Goal: Information Seeking & Learning: Learn about a topic

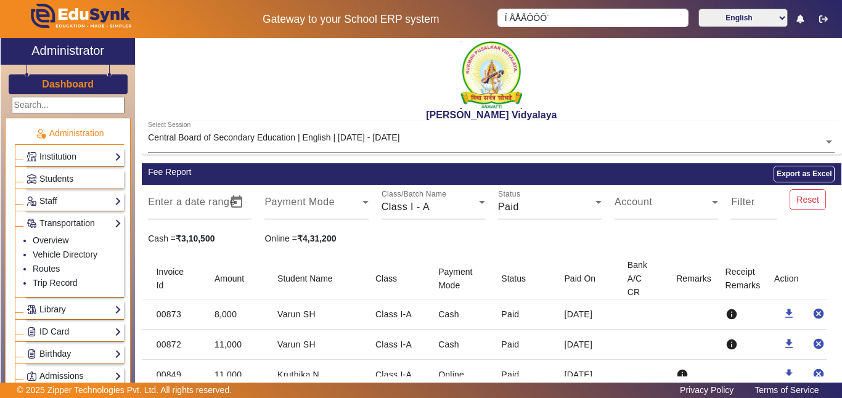
click at [361, 139] on input "text" at bounding box center [491, 142] width 687 height 13
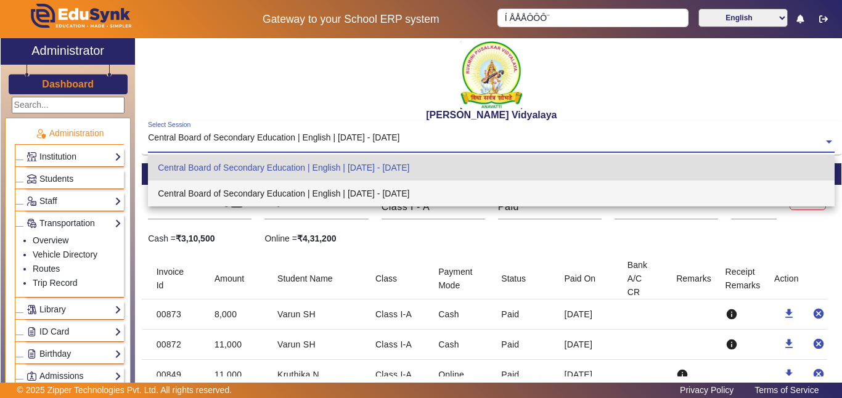
click at [363, 195] on div "Central Board of Secondary Education | English | [DATE] - [DATE]" at bounding box center [491, 194] width 687 height 26
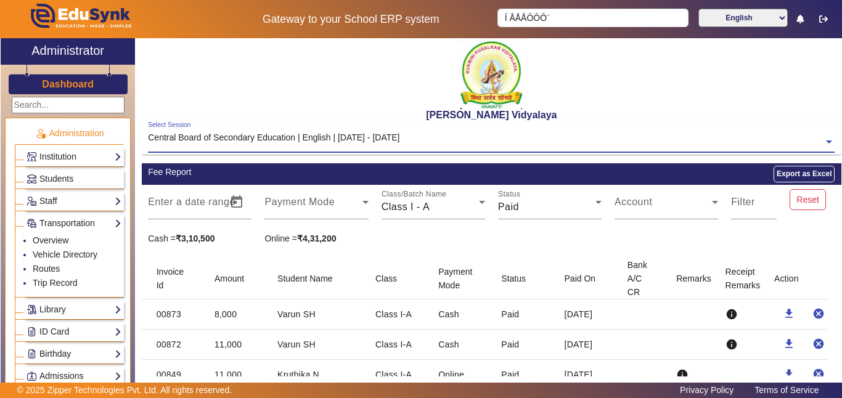
click at [374, 137] on input "text" at bounding box center [491, 142] width 687 height 13
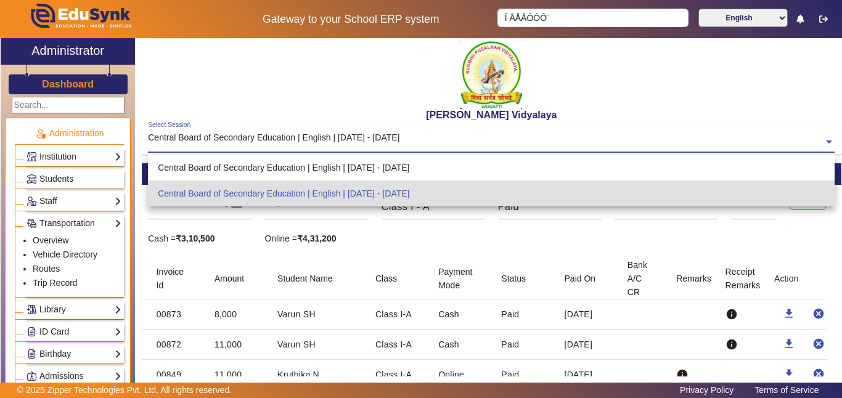
click at [376, 162] on div "Central Board of Secondary Education | English | [DATE] - [DATE]" at bounding box center [491, 168] width 687 height 26
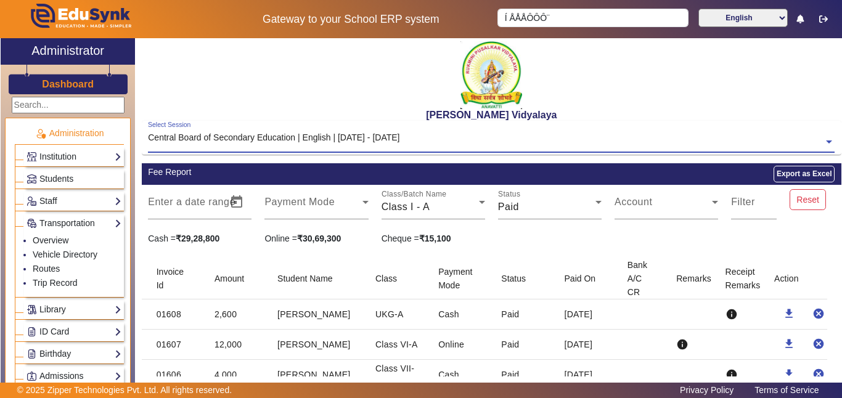
click at [385, 114] on h2 "[PERSON_NAME] Vidyalaya" at bounding box center [492, 115] width 700 height 12
click at [380, 136] on input "text" at bounding box center [491, 142] width 687 height 13
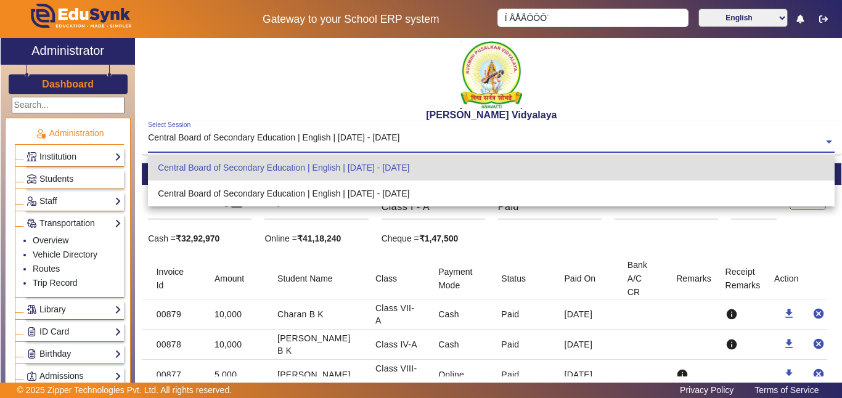
click at [351, 137] on input "text" at bounding box center [491, 142] width 687 height 13
click at [351, 166] on div "Central Board of Secondary Education | English | [DATE] - [DATE]" at bounding box center [491, 168] width 687 height 26
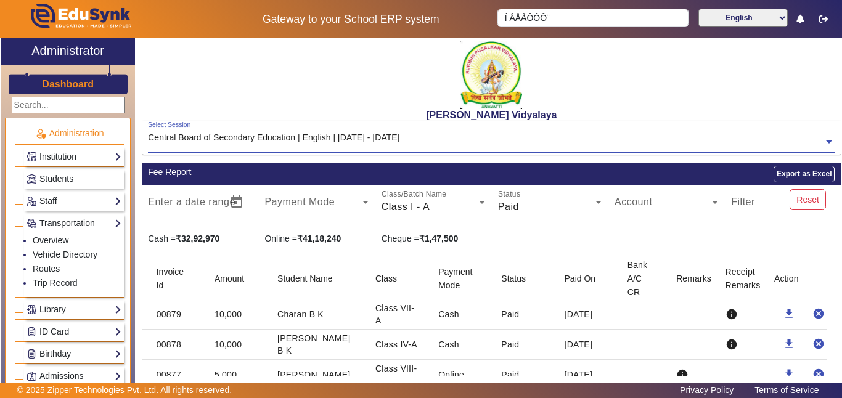
click at [436, 200] on div "Class I - A" at bounding box center [430, 207] width 97 height 15
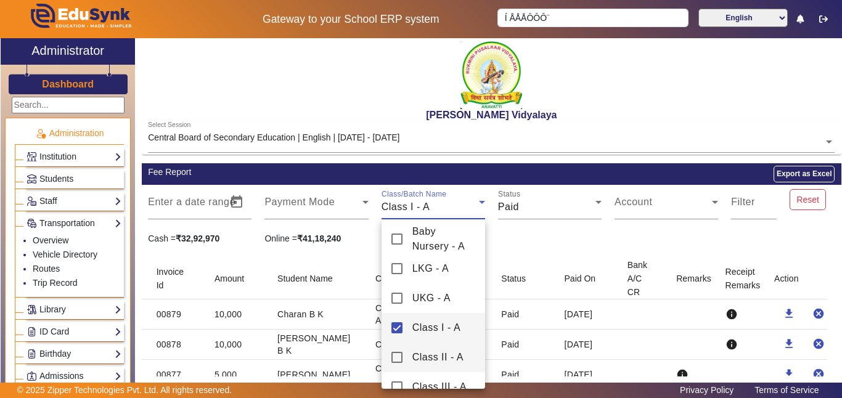
click at [397, 348] on mat-option "Class II - A" at bounding box center [434, 358] width 104 height 30
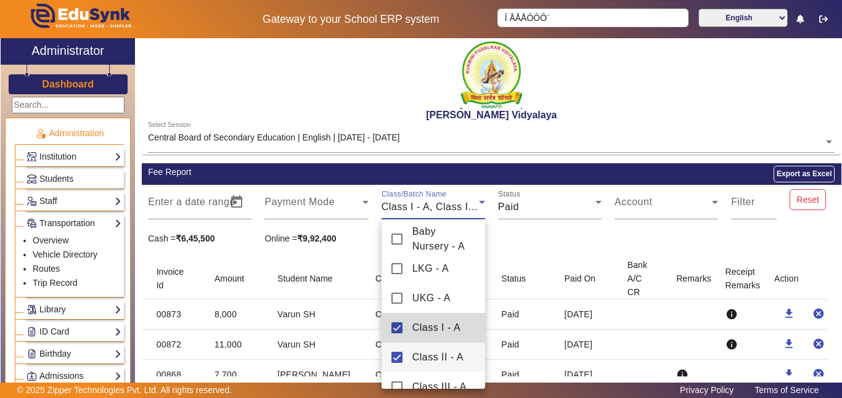
click at [396, 325] on mat-pseudo-checkbox at bounding box center [396, 327] width 11 height 11
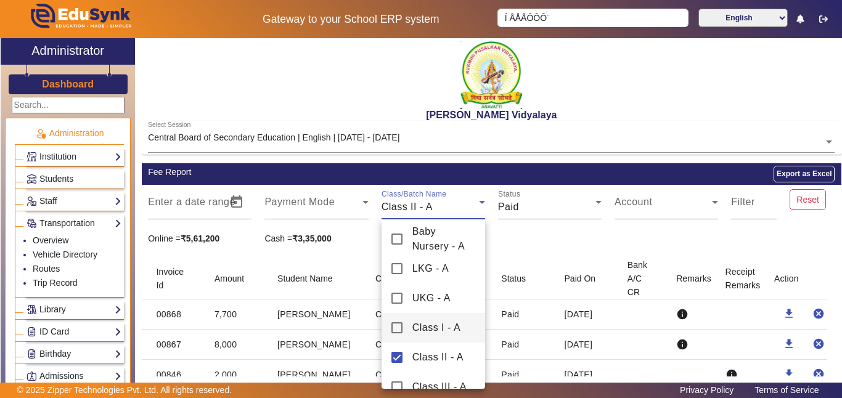
click at [536, 120] on div at bounding box center [421, 199] width 842 height 398
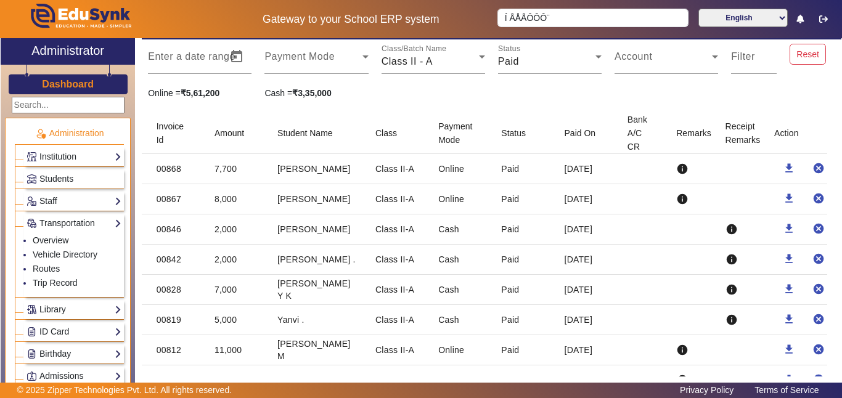
scroll to position [186, 0]
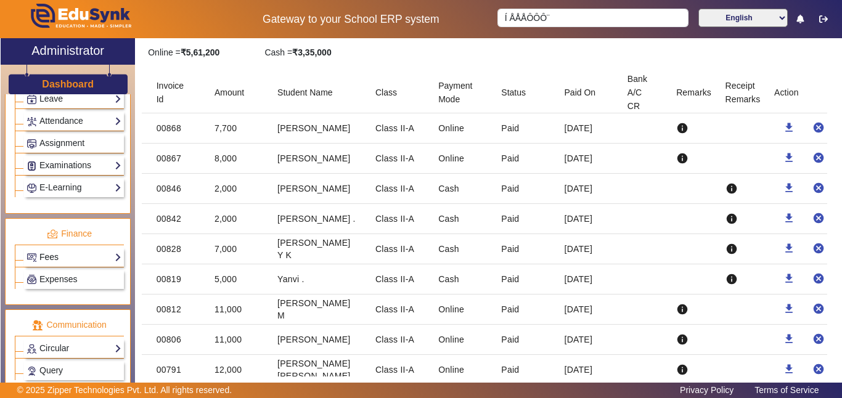
click at [52, 255] on link "Fees" at bounding box center [74, 257] width 95 height 14
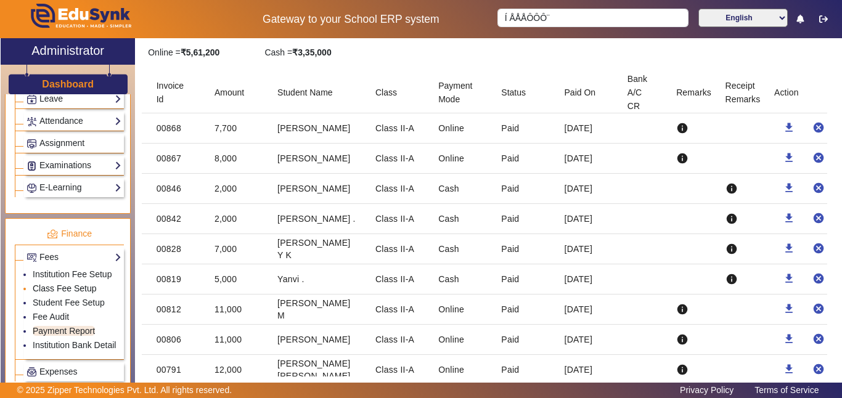
click at [51, 289] on link "Class Fee Setup" at bounding box center [65, 289] width 64 height 10
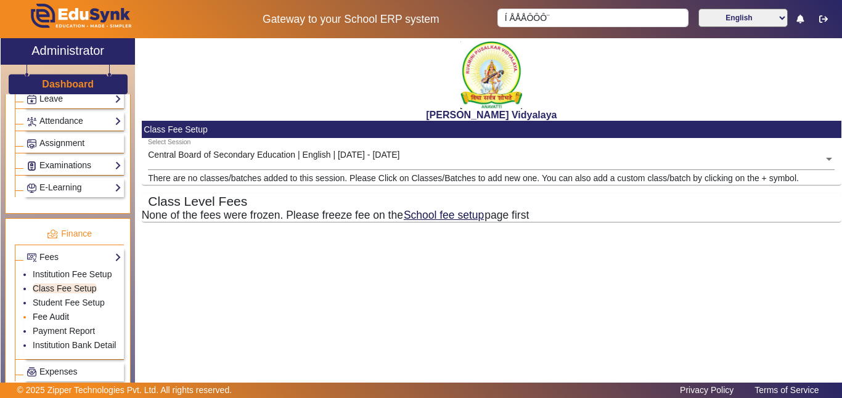
click at [51, 316] on link "Fee Audit" at bounding box center [51, 317] width 36 height 10
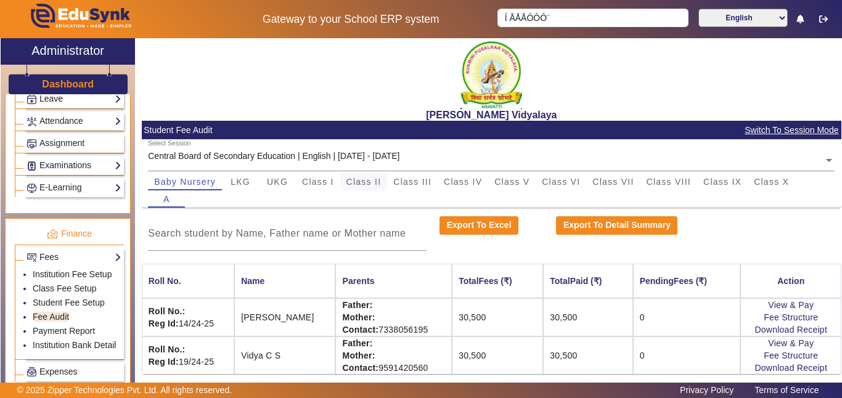
click at [368, 186] on span "Class II" at bounding box center [363, 182] width 35 height 9
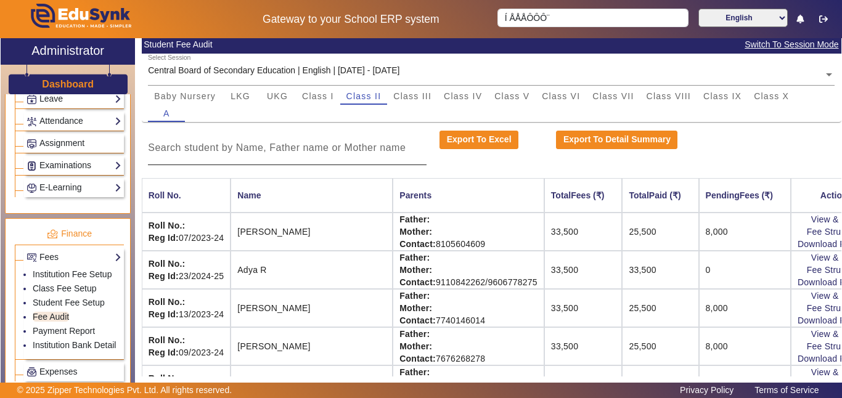
scroll to position [87, 0]
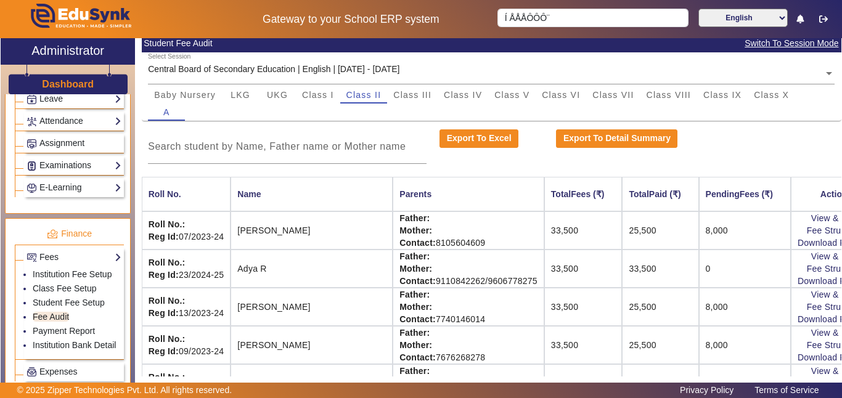
click at [699, 232] on td "8,000" at bounding box center [745, 230] width 92 height 38
click at [622, 233] on td "25,500" at bounding box center [660, 230] width 76 height 38
click at [798, 244] on link "Download Receipt" at bounding box center [834, 243] width 73 height 10
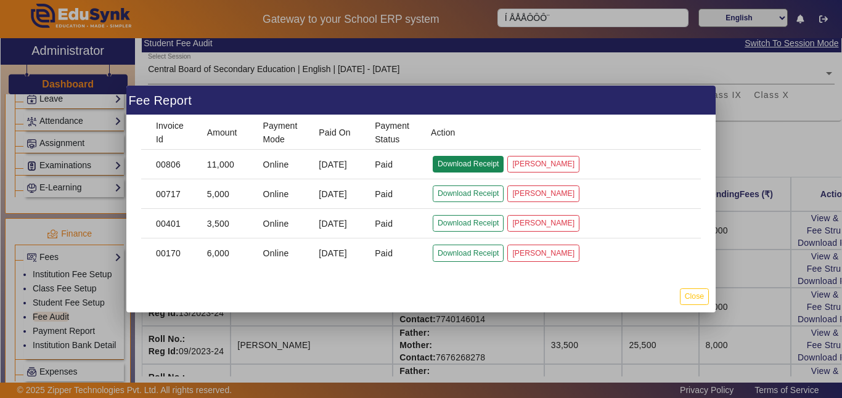
click at [464, 166] on button "Download Receipt" at bounding box center [468, 164] width 71 height 17
click at [771, 83] on div at bounding box center [421, 199] width 842 height 398
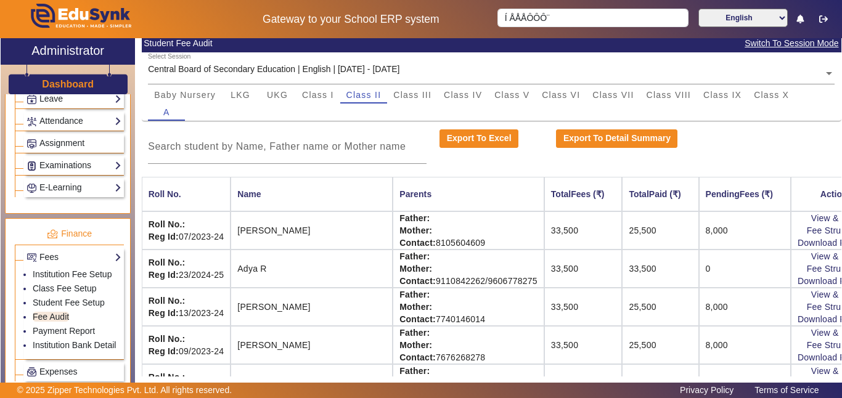
click at [699, 235] on td "8,000" at bounding box center [745, 230] width 92 height 38
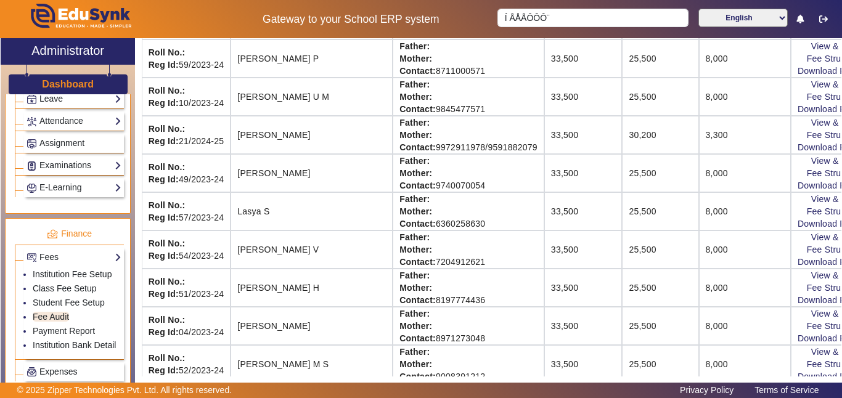
scroll to position [641, 0]
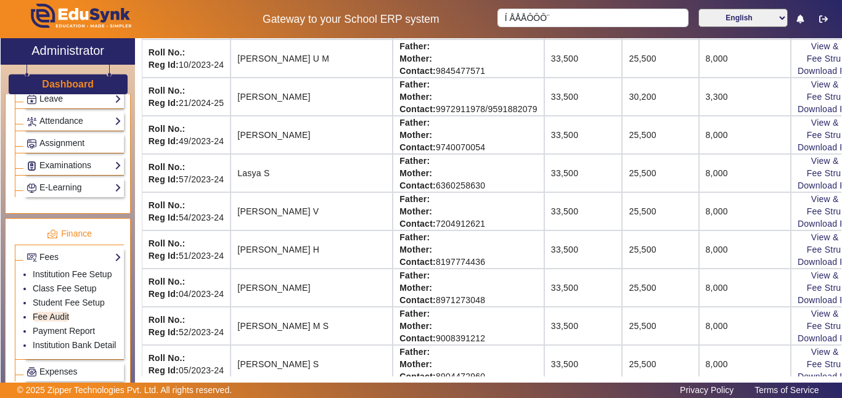
click at [699, 98] on td "3,300" at bounding box center [745, 97] width 92 height 38
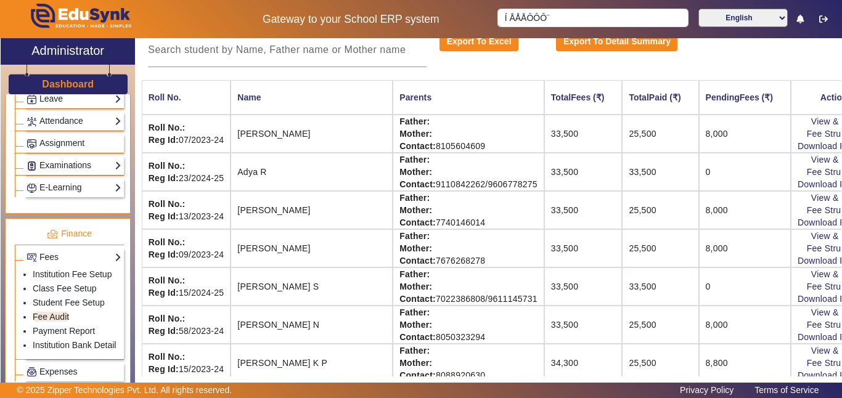
scroll to position [0, 0]
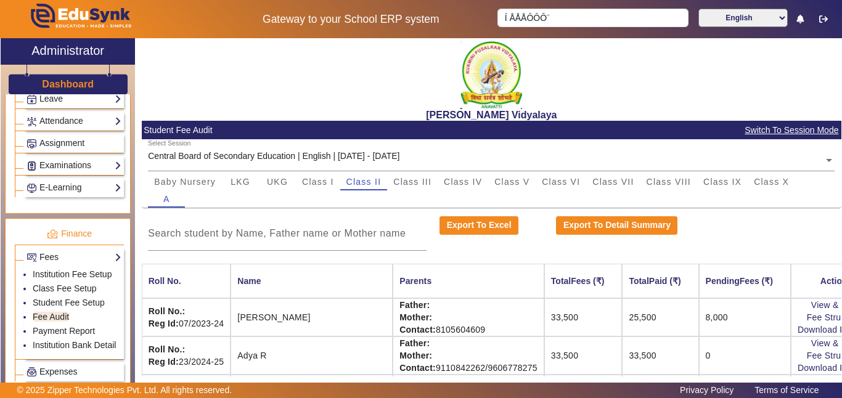
click at [768, 224] on div "Export To Excel Export To Detail Summary" at bounding box center [492, 233] width 700 height 35
click at [769, 128] on span "Switch To Session Mode" at bounding box center [791, 130] width 95 height 14
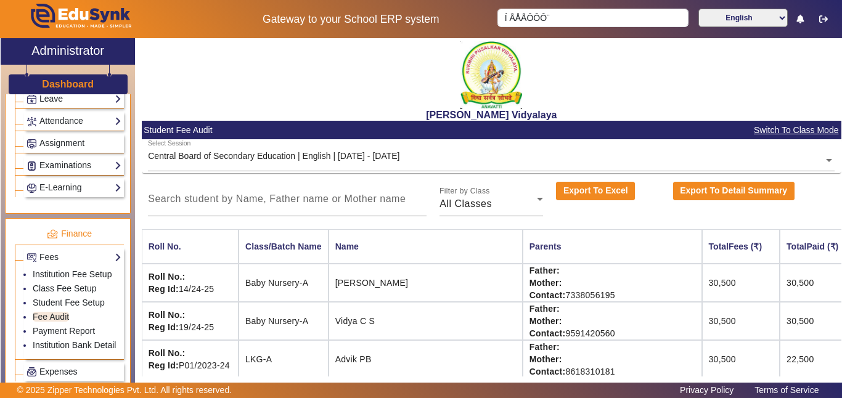
click at [771, 129] on span "Switch To Class Mode" at bounding box center [796, 130] width 86 height 14
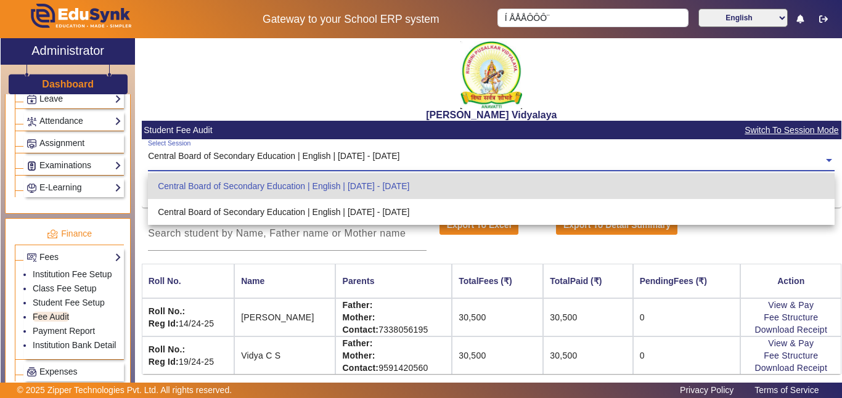
click at [359, 160] on input "text" at bounding box center [491, 160] width 687 height 13
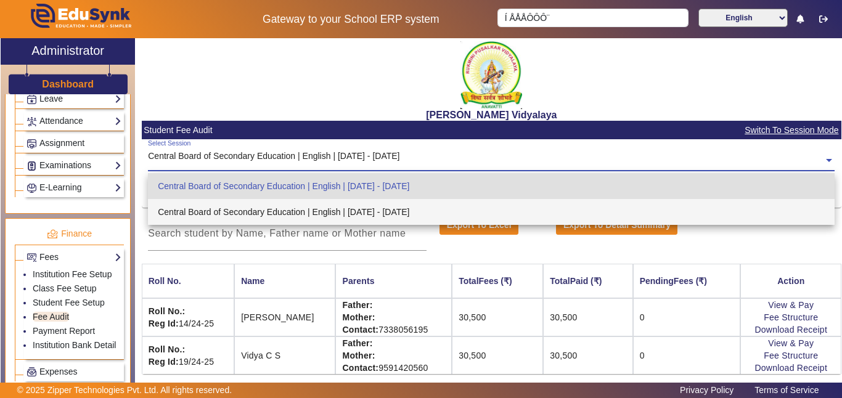
click at [368, 210] on div "Central Board of Secondary Education | English | [DATE] - [DATE]" at bounding box center [491, 212] width 687 height 26
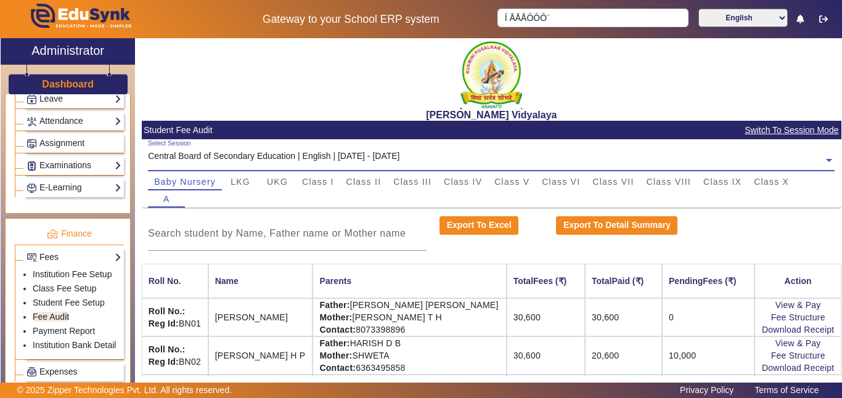
click at [308, 154] on div "Central Board of Secondary Education | English | [DATE] - [DATE]" at bounding box center [274, 156] width 252 height 13
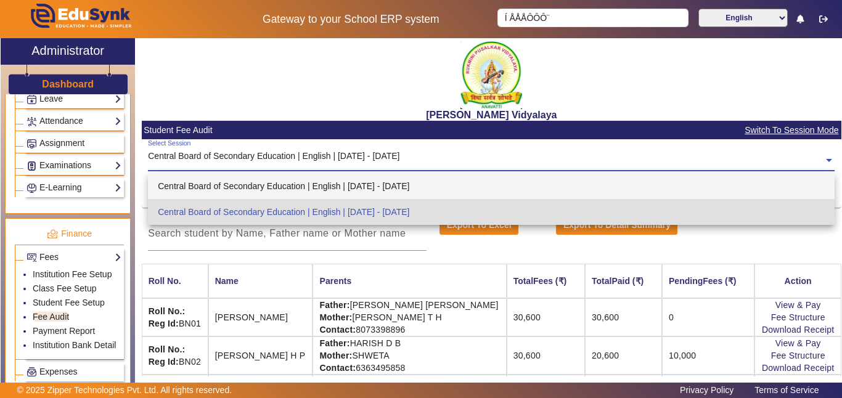
click at [327, 191] on div "Central Board of Secondary Education | English | [DATE] - [DATE]" at bounding box center [491, 186] width 687 height 26
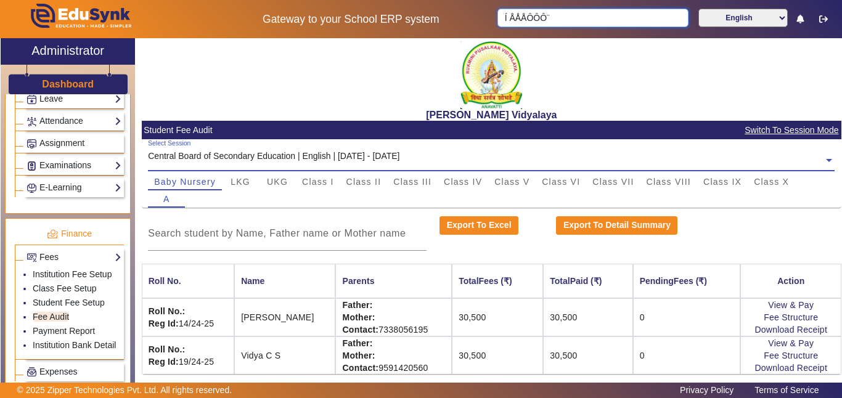
click at [589, 20] on input "Í ÅÅÅÔÔÔ¨" at bounding box center [592, 18] width 190 height 18
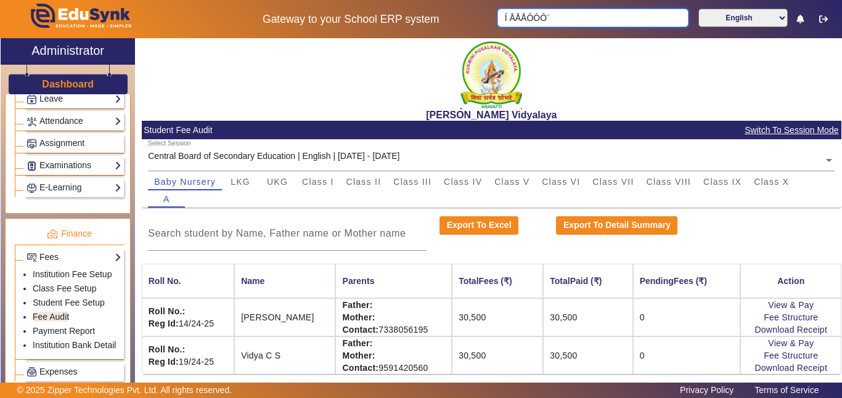
click at [589, 20] on input "Í ÅÅÅÔÔÔ¨" at bounding box center [592, 18] width 190 height 18
click at [610, 120] on h2 "[PERSON_NAME] Vidyalaya" at bounding box center [492, 115] width 700 height 12
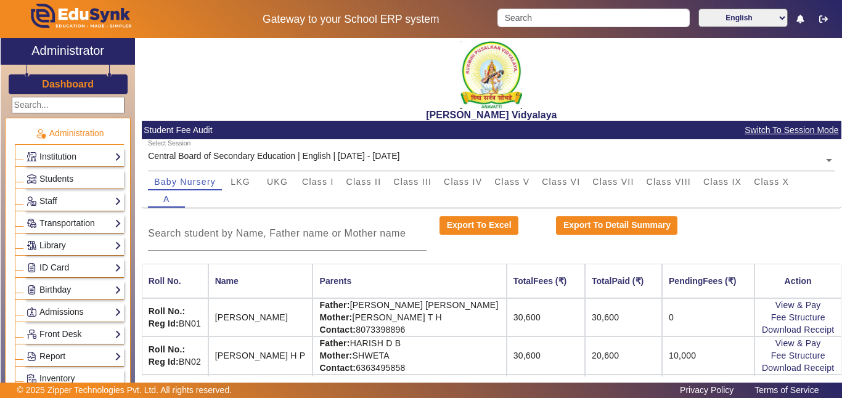
click at [88, 9] on img at bounding box center [79, 19] width 145 height 38
click at [85, 14] on img at bounding box center [79, 19] width 145 height 38
click at [49, 14] on img at bounding box center [79, 19] width 145 height 38
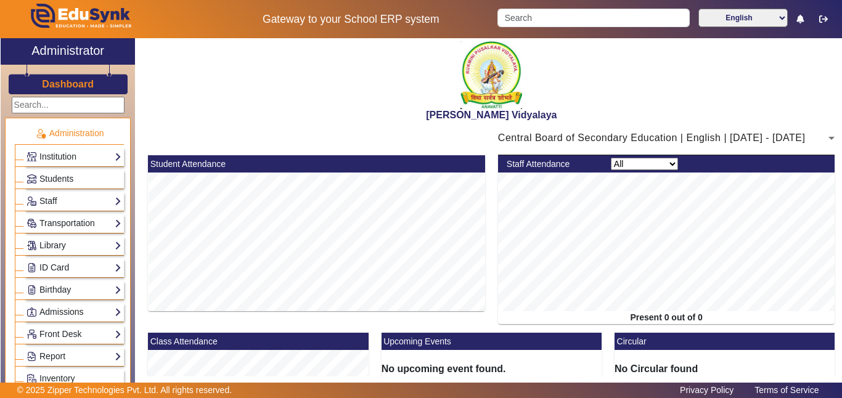
click at [719, 141] on span "Central Board of Secondary Education | English | [DATE] - [DATE]" at bounding box center [652, 138] width 308 height 10
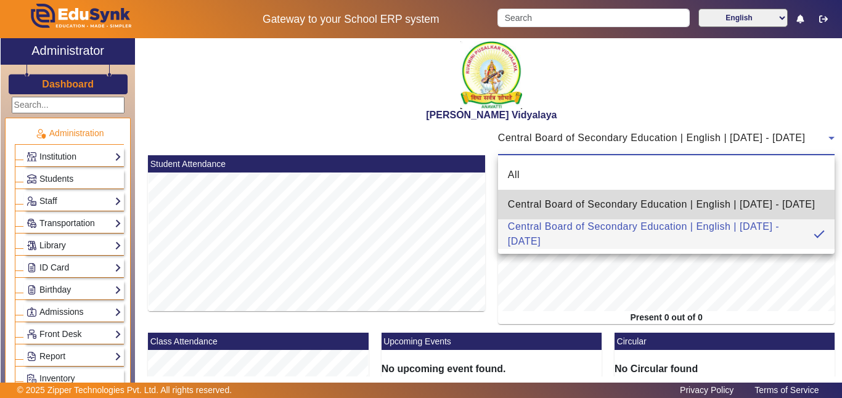
click at [612, 205] on span "Central Board of Secondary Education | English | [DATE] - [DATE]" at bounding box center [662, 204] width 308 height 15
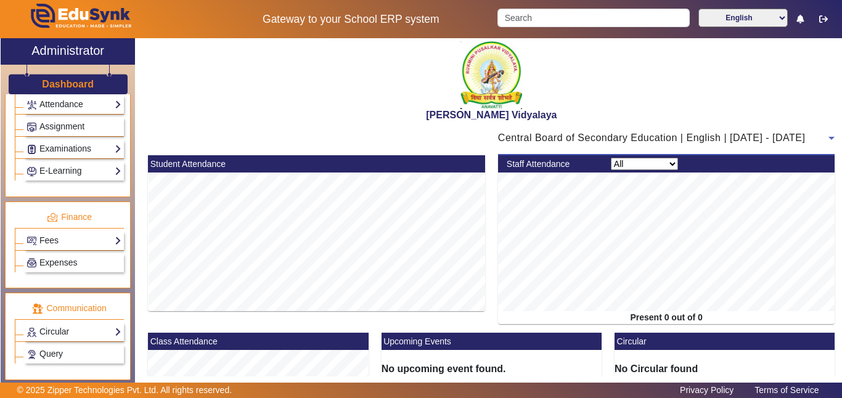
scroll to position [546, 0]
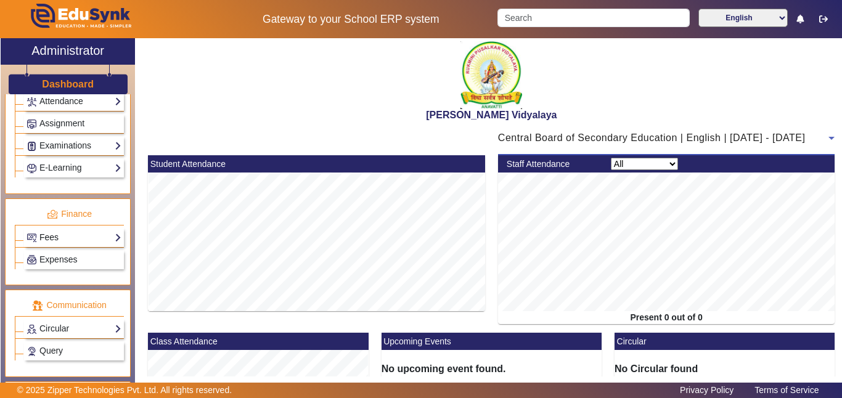
click at [48, 240] on link "Fees" at bounding box center [74, 238] width 95 height 14
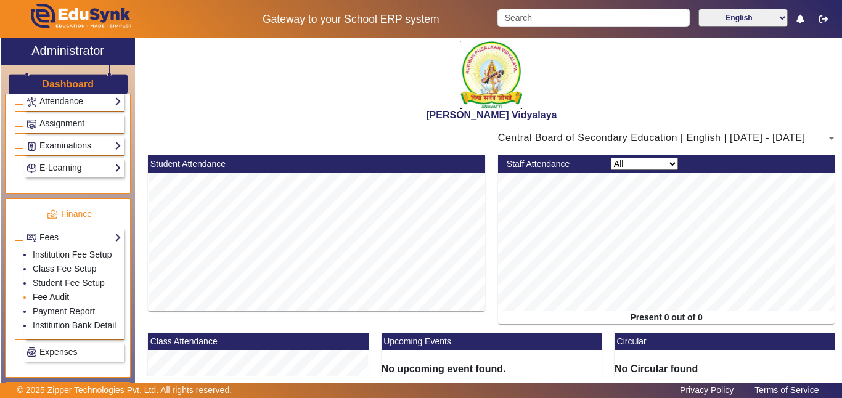
click at [57, 300] on link "Fee Audit" at bounding box center [51, 297] width 36 height 10
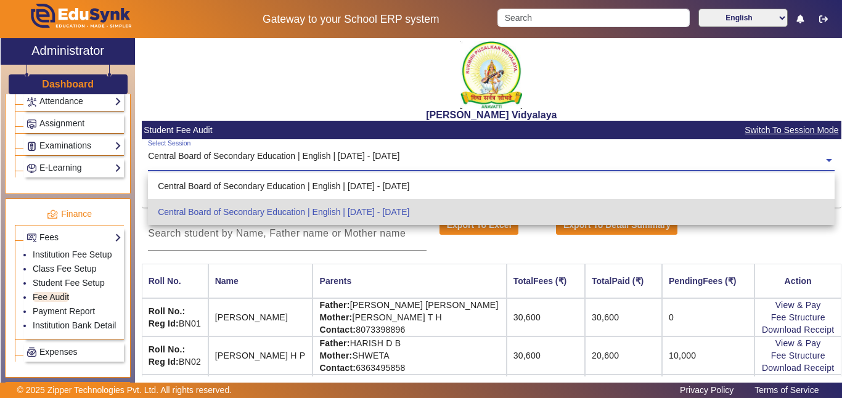
click at [328, 159] on input "text" at bounding box center [491, 160] width 687 height 13
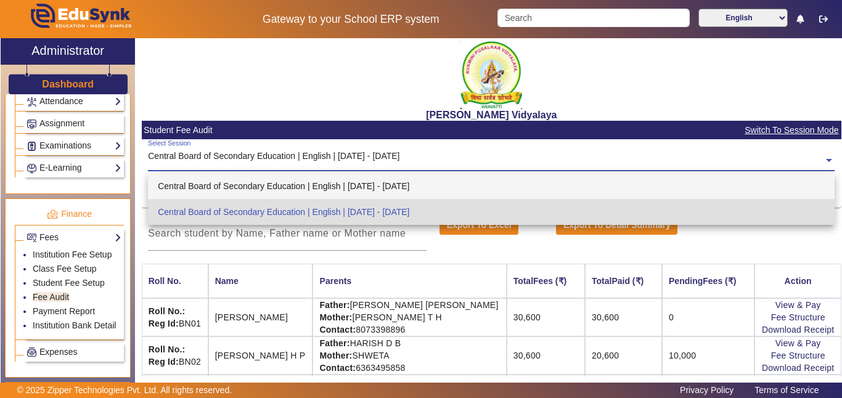
click at [325, 186] on div "Central Board of Secondary Education | English | [DATE] - [DATE]" at bounding box center [491, 186] width 687 height 26
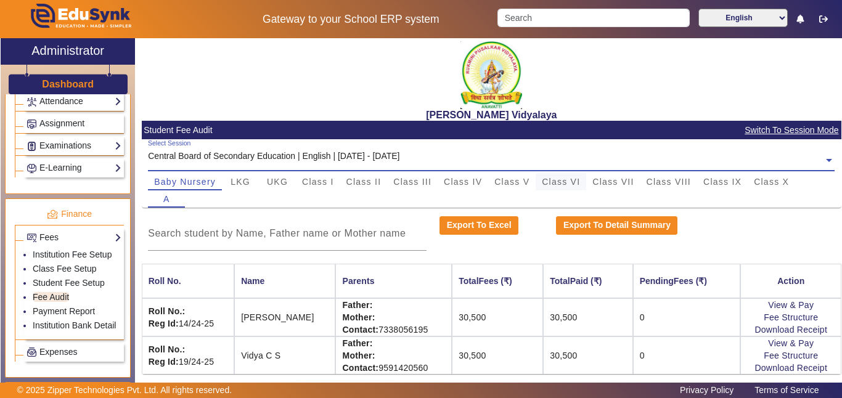
scroll to position [6, 0]
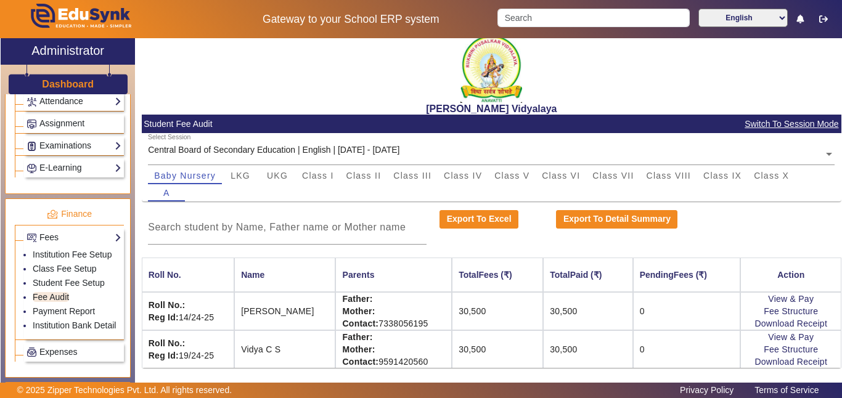
click at [809, 121] on span "Switch To Session Mode" at bounding box center [791, 124] width 95 height 14
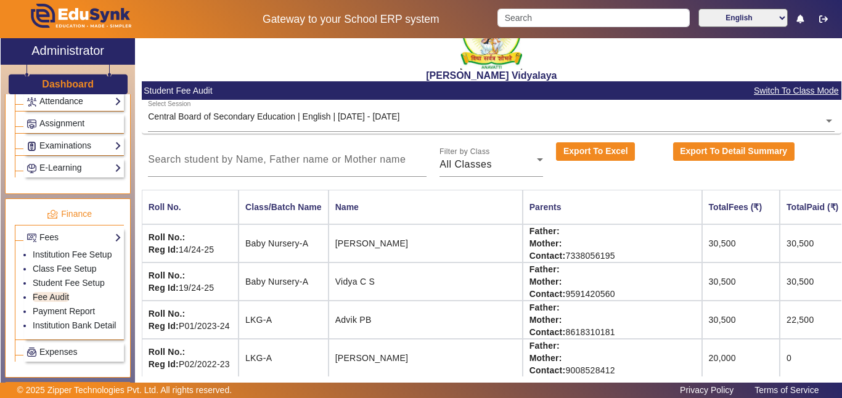
scroll to position [0, 0]
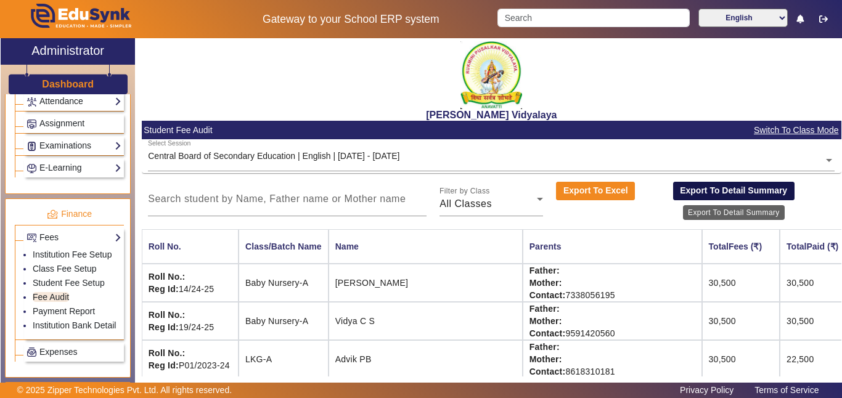
click at [701, 197] on button "Export To Detail Summary" at bounding box center [733, 191] width 121 height 18
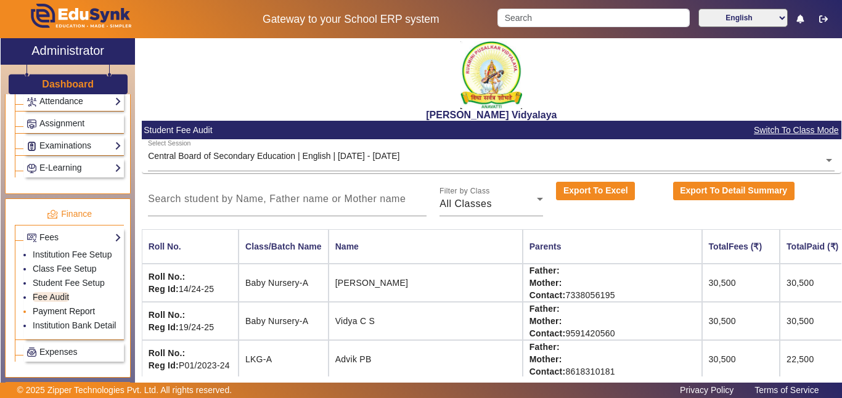
click at [63, 309] on link "Payment Report" at bounding box center [64, 311] width 62 height 10
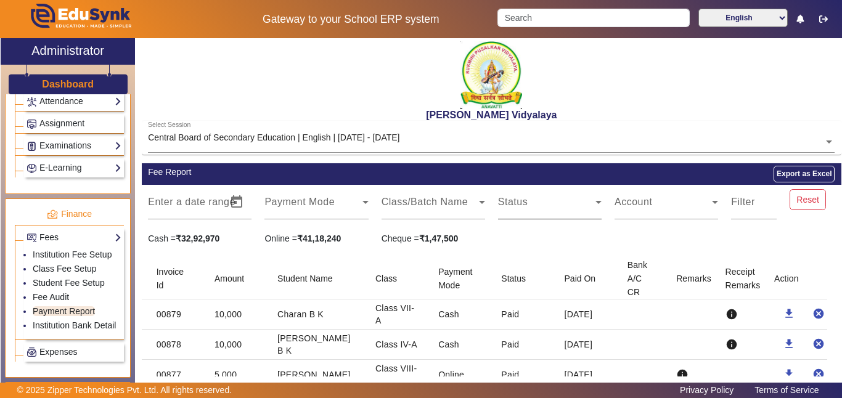
click at [548, 193] on div "Status" at bounding box center [550, 202] width 104 height 35
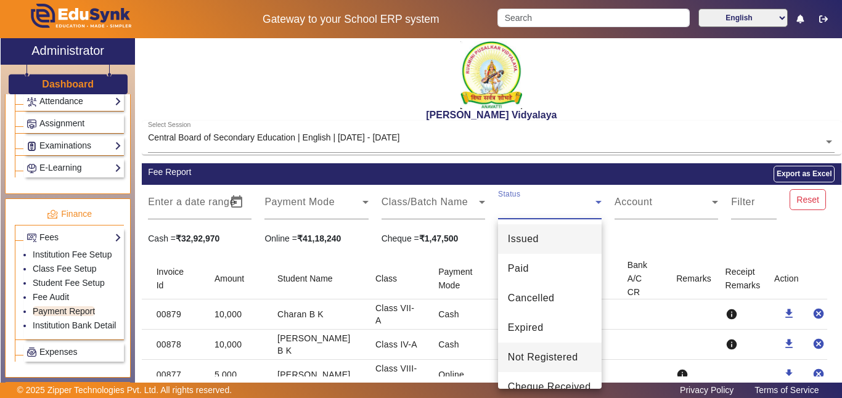
scroll to position [77, 0]
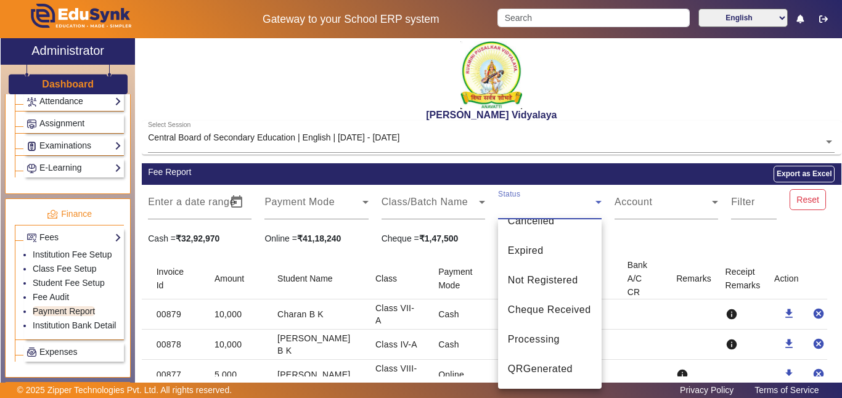
click at [663, 227] on div at bounding box center [421, 199] width 842 height 398
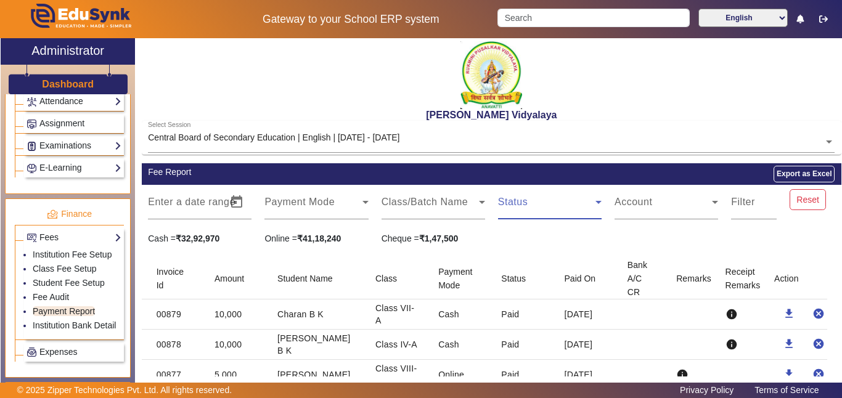
click at [548, 210] on span at bounding box center [546, 207] width 97 height 15
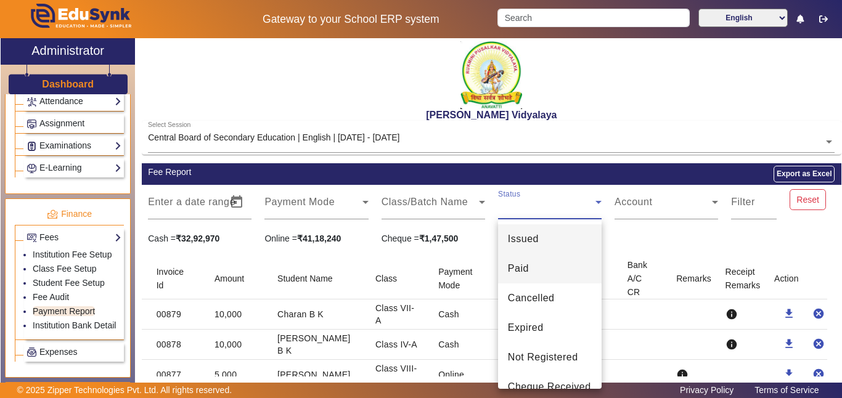
click at [539, 282] on mat-option "Paid" at bounding box center [550, 269] width 104 height 30
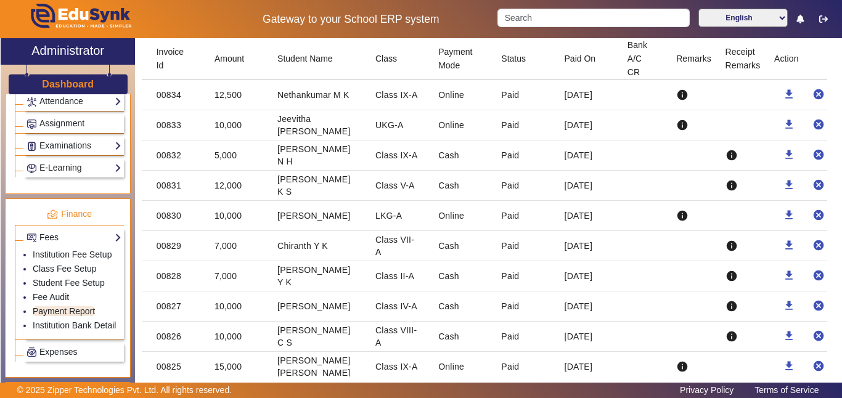
scroll to position [1580, 0]
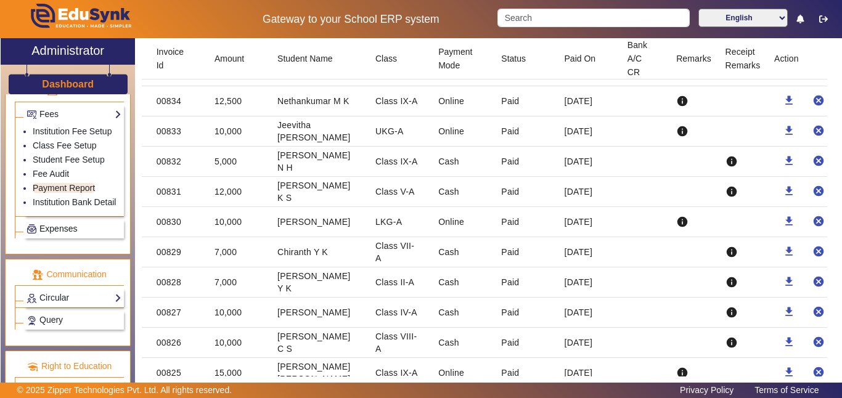
click at [76, 232] on span "Expenses" at bounding box center [58, 229] width 38 height 10
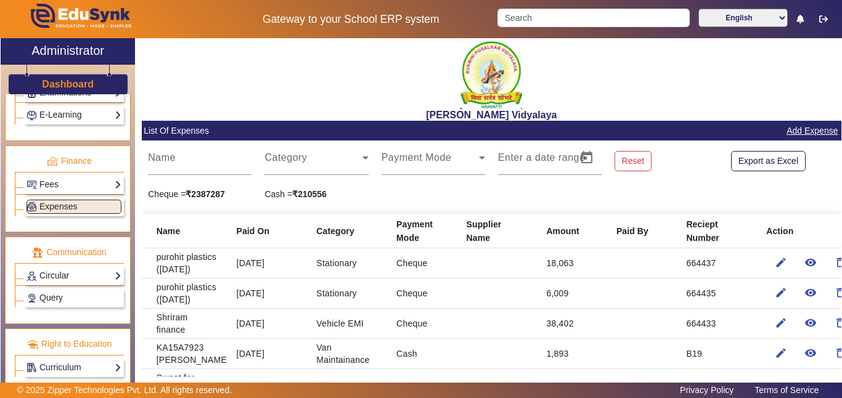
click at [489, 80] on img at bounding box center [492, 75] width 62 height 68
click at [83, 18] on img at bounding box center [79, 19] width 145 height 38
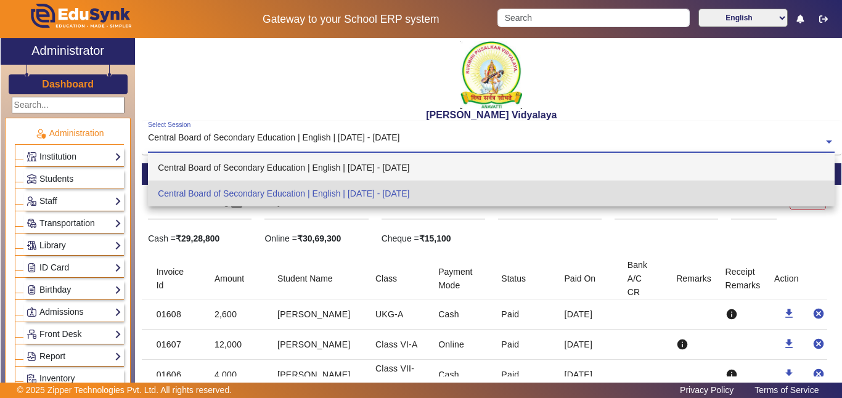
click at [342, 173] on div "Central Board of Secondary Education | English | [DATE] - [DATE]" at bounding box center [491, 168] width 687 height 26
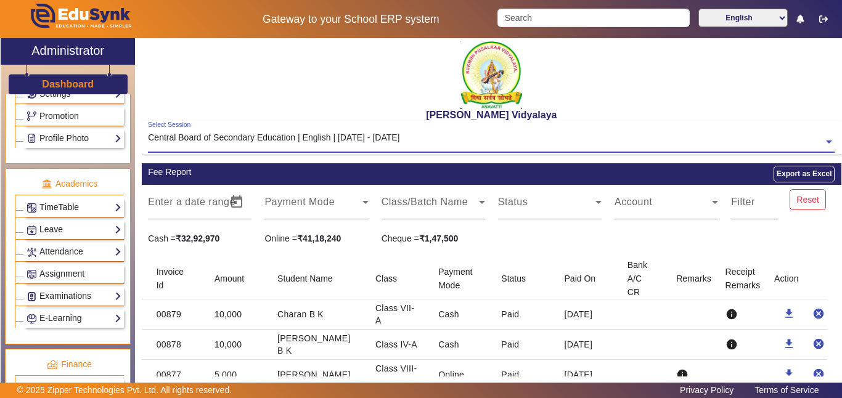
scroll to position [599, 0]
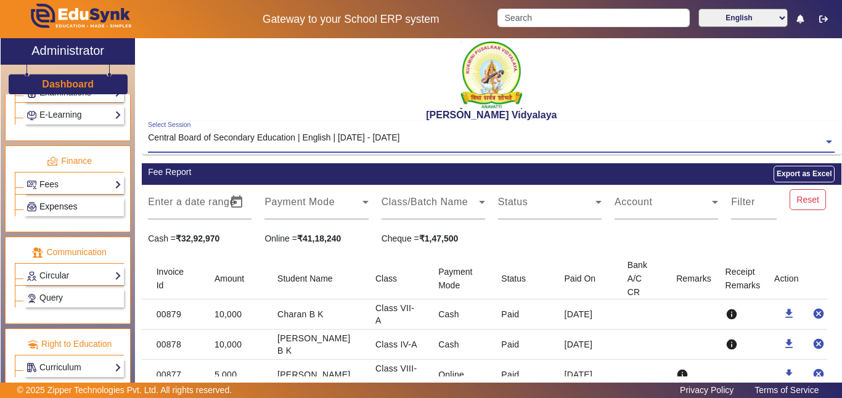
click at [72, 200] on link "Expenses" at bounding box center [74, 207] width 95 height 14
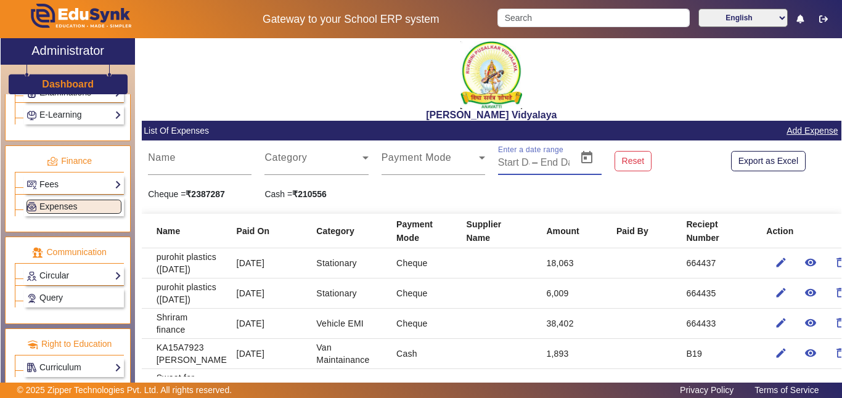
click at [559, 160] on input "text" at bounding box center [555, 162] width 29 height 15
click at [586, 150] on span "Open calendar" at bounding box center [587, 158] width 30 height 30
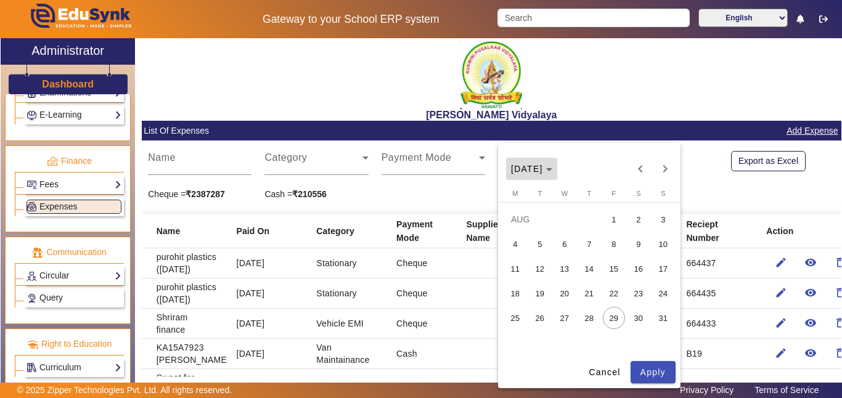
click at [543, 170] on span "[DATE]" at bounding box center [527, 169] width 32 height 10
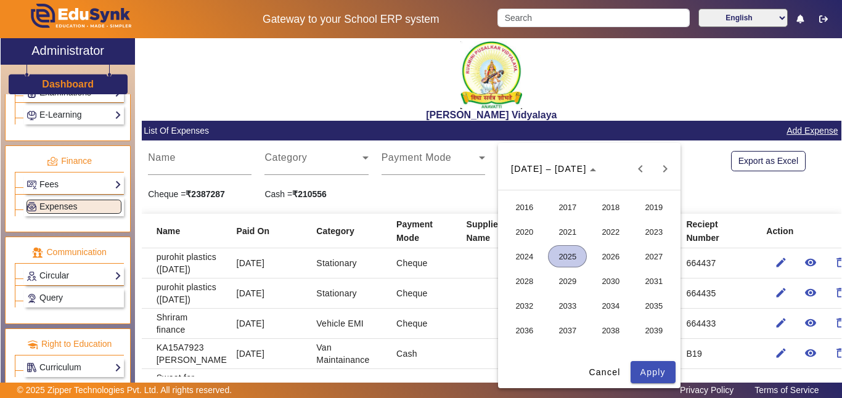
click at [518, 256] on span "2024" at bounding box center [524, 256] width 39 height 22
click at [652, 231] on span "APR" at bounding box center [653, 232] width 39 height 22
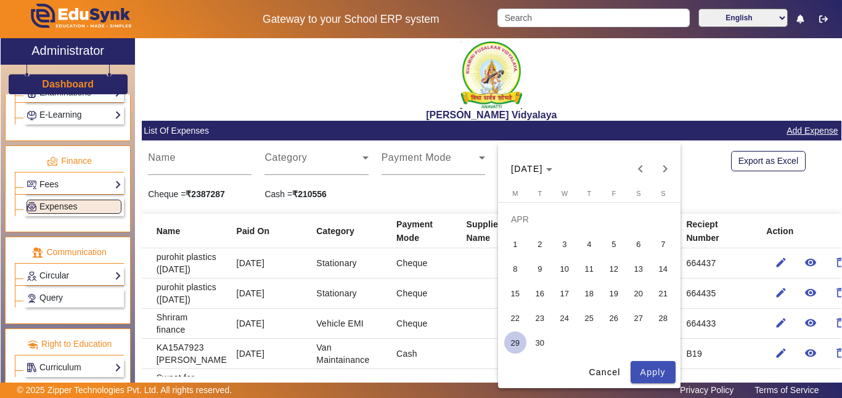
click at [516, 245] on span "1" at bounding box center [515, 244] width 22 height 22
click at [650, 370] on span "Apply" at bounding box center [653, 372] width 25 height 13
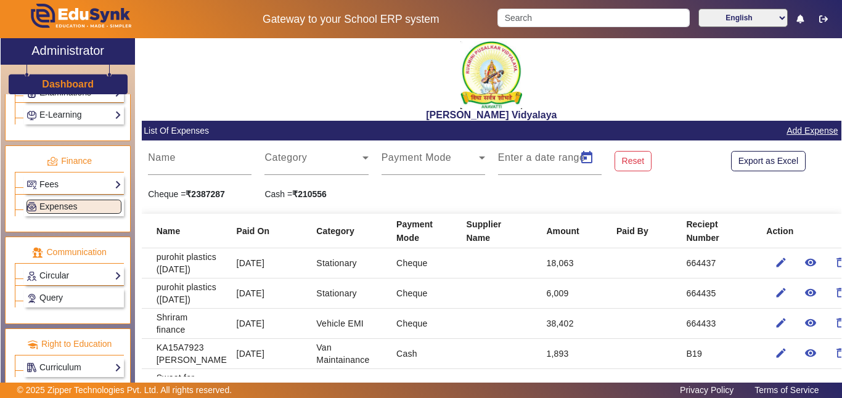
type input "[DATE]"
click at [554, 160] on input "text" at bounding box center [552, 162] width 33 height 15
type input "[DATE]"
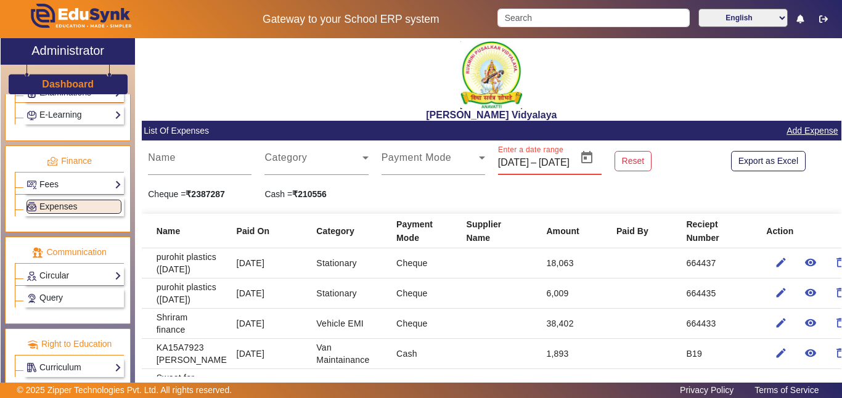
click at [663, 195] on div "Cheque = ₹2387287 Cash = ₹210556" at bounding box center [492, 194] width 700 height 13
click at [619, 168] on button "Reset" at bounding box center [633, 161] width 37 height 21
click at [584, 157] on span "Open calendar" at bounding box center [587, 158] width 30 height 30
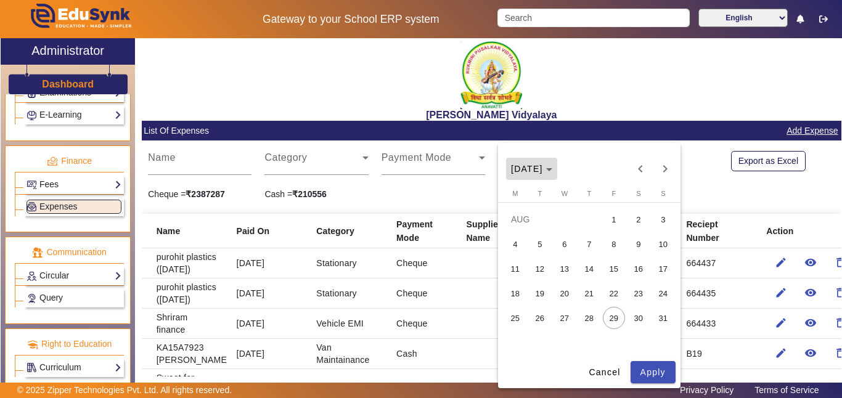
click at [543, 170] on span "[DATE]" at bounding box center [527, 169] width 32 height 10
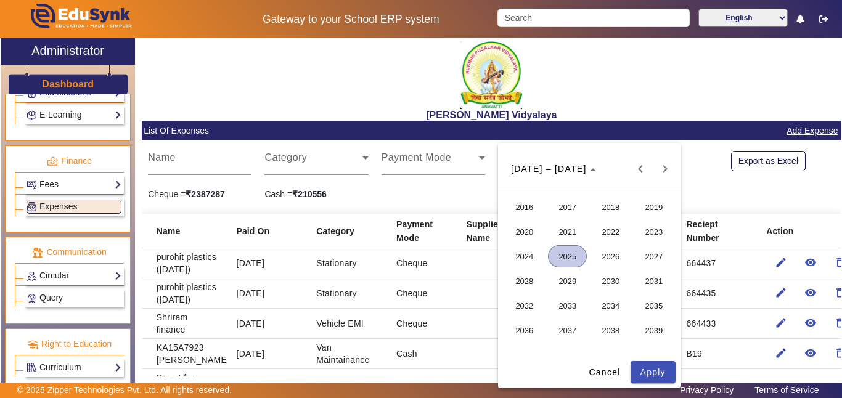
click at [570, 252] on span "2025" at bounding box center [567, 256] width 39 height 22
click at [649, 235] on span "APR" at bounding box center [653, 232] width 39 height 22
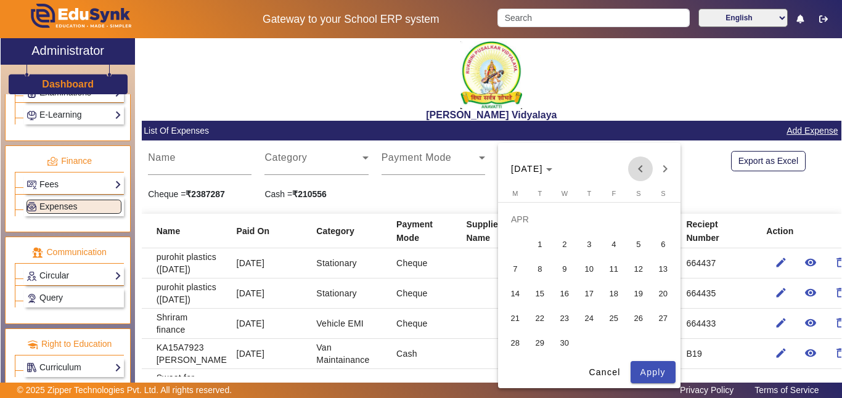
click at [638, 164] on span "Previous month" at bounding box center [640, 169] width 25 height 25
click at [521, 344] on span "31" at bounding box center [515, 343] width 22 height 22
click at [661, 372] on span "Apply" at bounding box center [653, 372] width 25 height 13
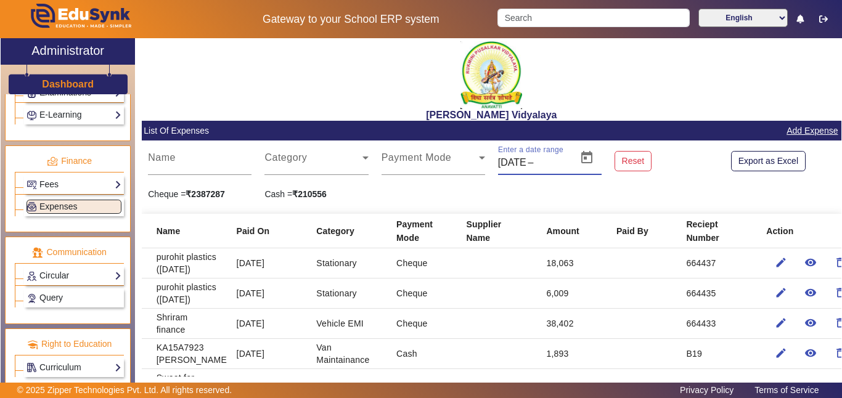
click at [520, 163] on input "[DATE]" at bounding box center [512, 162] width 28 height 15
click at [590, 154] on span "Open calendar" at bounding box center [587, 158] width 30 height 30
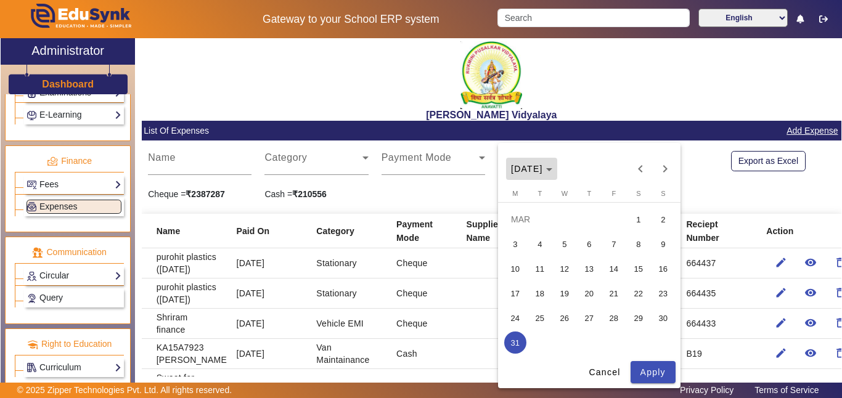
click at [548, 158] on span "Choose month and year" at bounding box center [531, 169] width 51 height 30
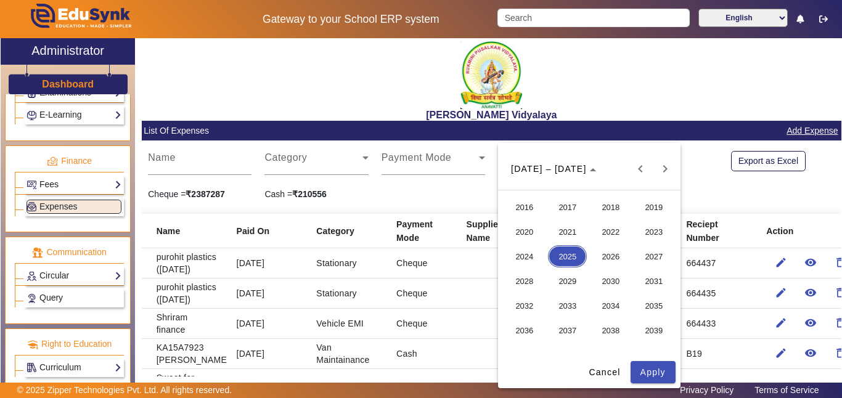
click at [519, 260] on span "2024" at bounding box center [524, 256] width 39 height 22
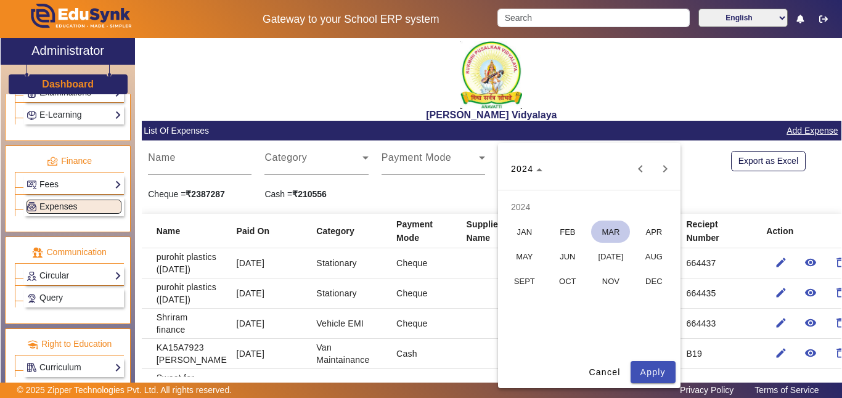
click at [655, 229] on span "APR" at bounding box center [653, 232] width 39 height 22
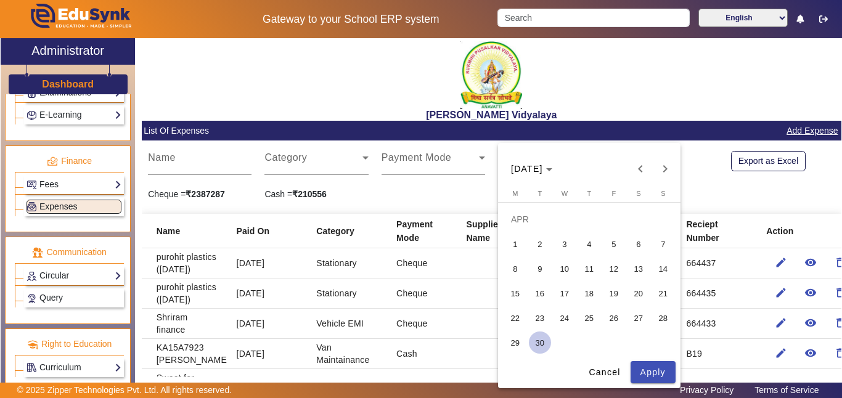
click at [520, 241] on span "1" at bounding box center [515, 244] width 22 height 22
click at [657, 366] on span "Apply" at bounding box center [653, 372] width 25 height 13
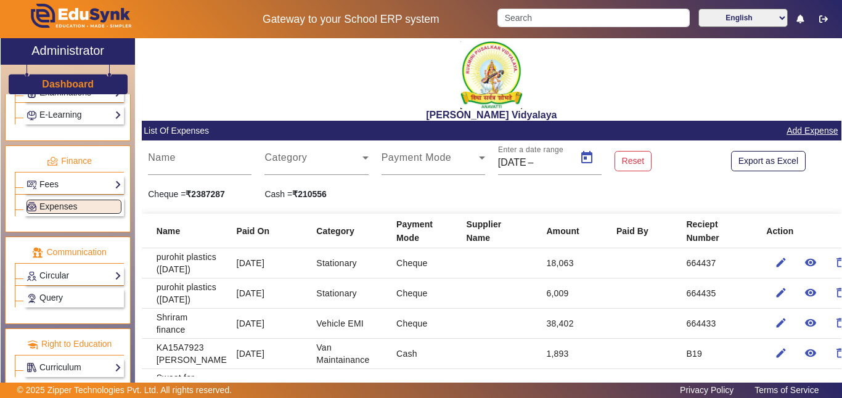
type input "[DATE]"
click at [558, 163] on input "text" at bounding box center [552, 162] width 33 height 15
click at [583, 155] on span "Open calendar" at bounding box center [587, 158] width 30 height 30
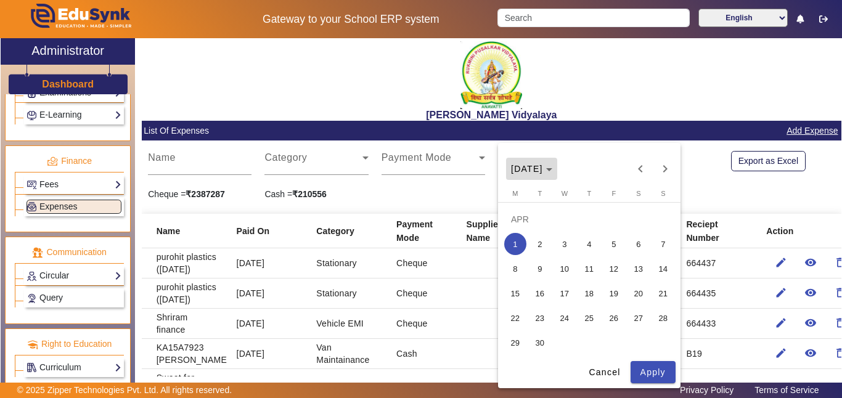
click at [552, 170] on polygon "Choose month and year" at bounding box center [549, 169] width 6 height 3
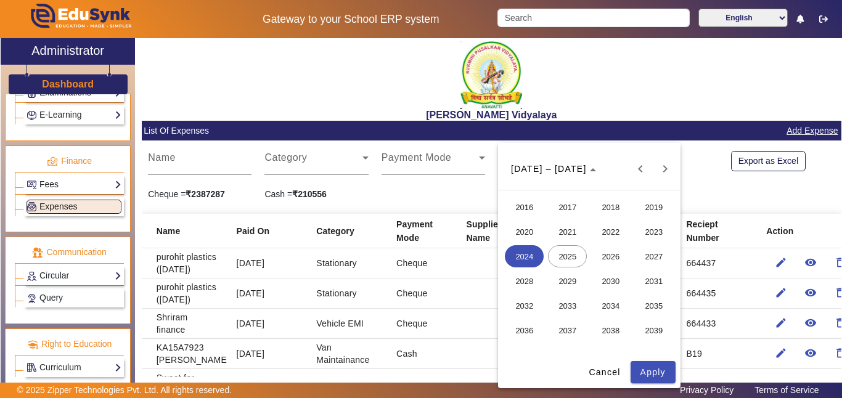
click at [575, 269] on button "2029" at bounding box center [567, 281] width 43 height 25
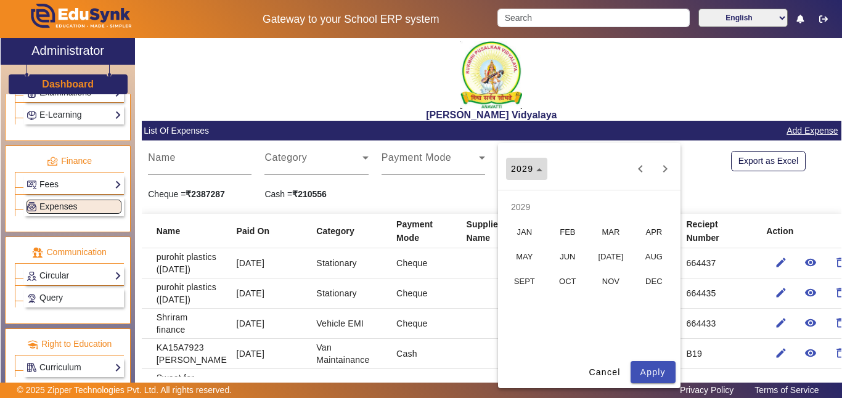
click at [538, 167] on span "2029" at bounding box center [526, 169] width 31 height 10
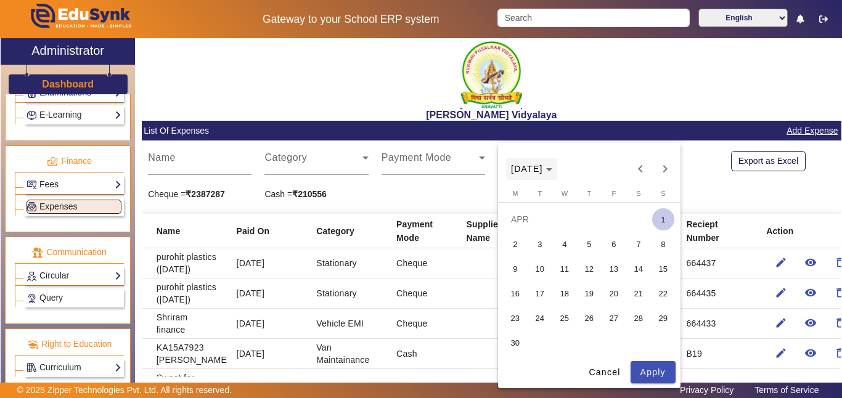
click at [543, 169] on span "[DATE]" at bounding box center [527, 169] width 32 height 10
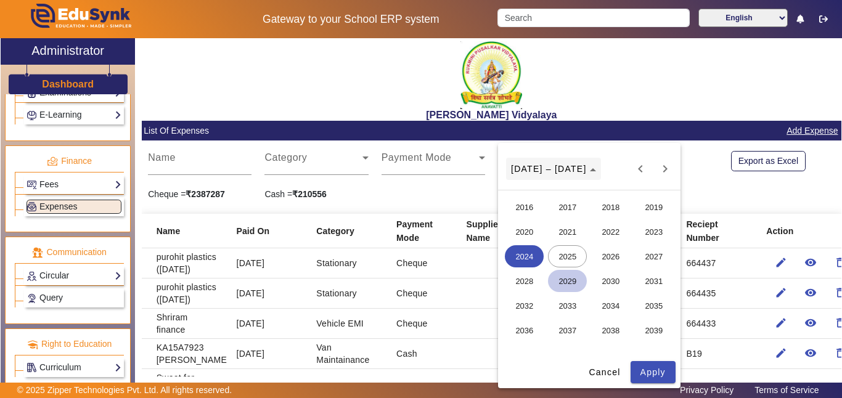
click at [575, 167] on span "[DATE] – [DATE]" at bounding box center [553, 169] width 84 height 10
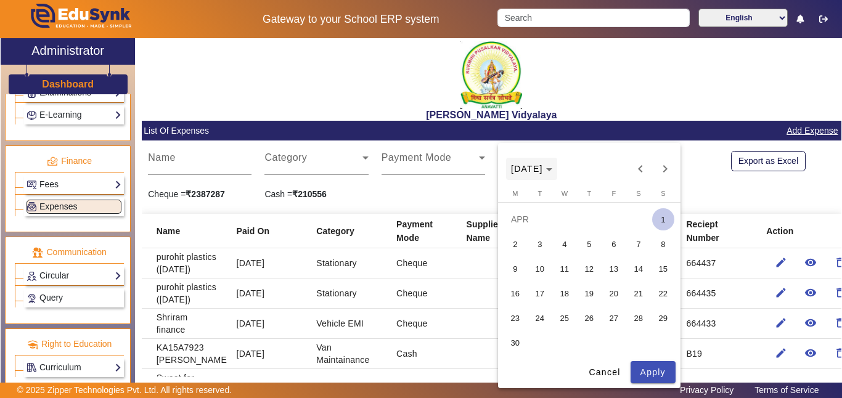
click at [552, 169] on icon "Choose month and year" at bounding box center [549, 169] width 6 height 3
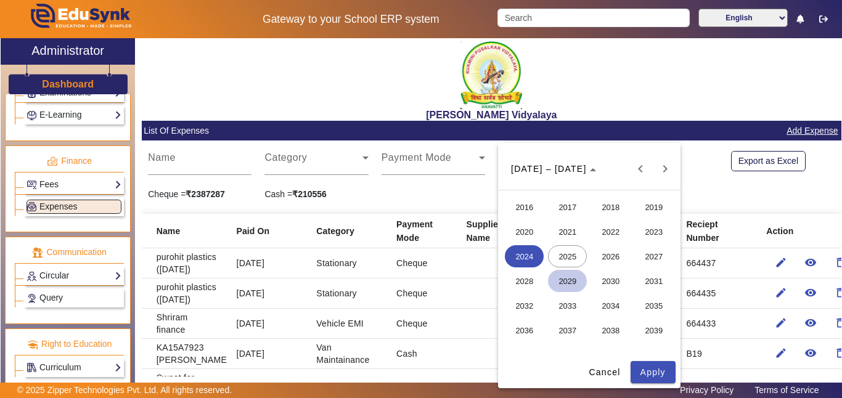
click at [570, 259] on span "2025" at bounding box center [567, 256] width 39 height 22
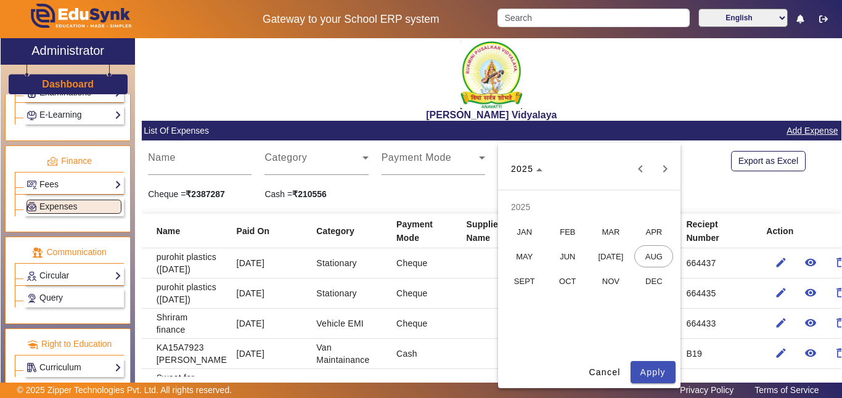
click at [622, 222] on span "MAR" at bounding box center [610, 232] width 39 height 22
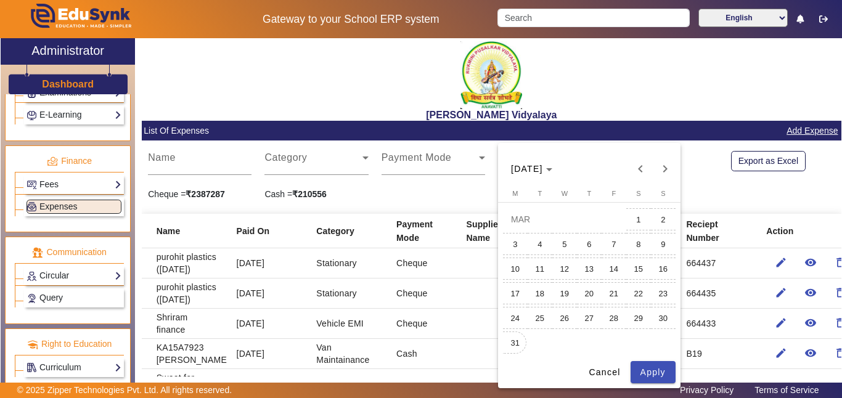
click at [520, 343] on span "31" at bounding box center [515, 343] width 22 height 22
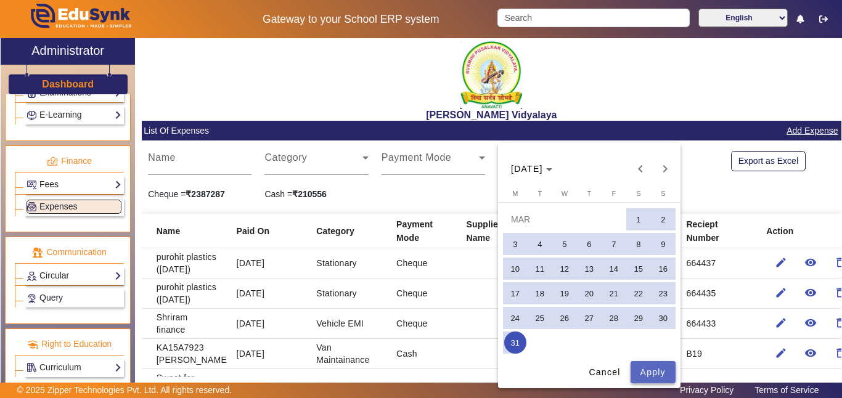
click at [664, 369] on span "Apply" at bounding box center [653, 372] width 25 height 13
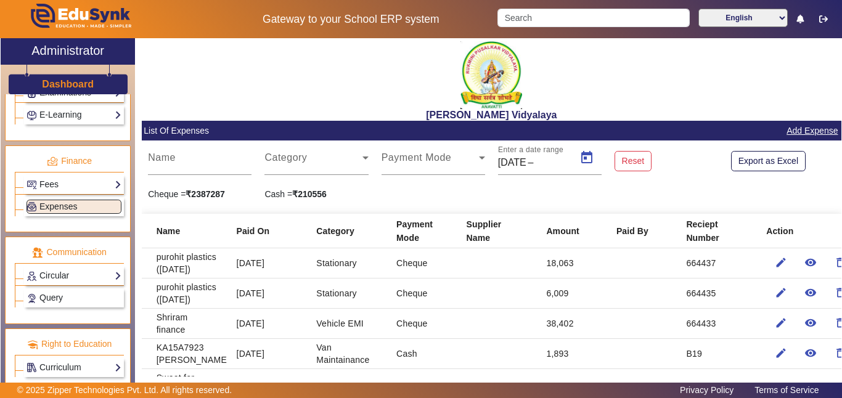
type input "[DATE]"
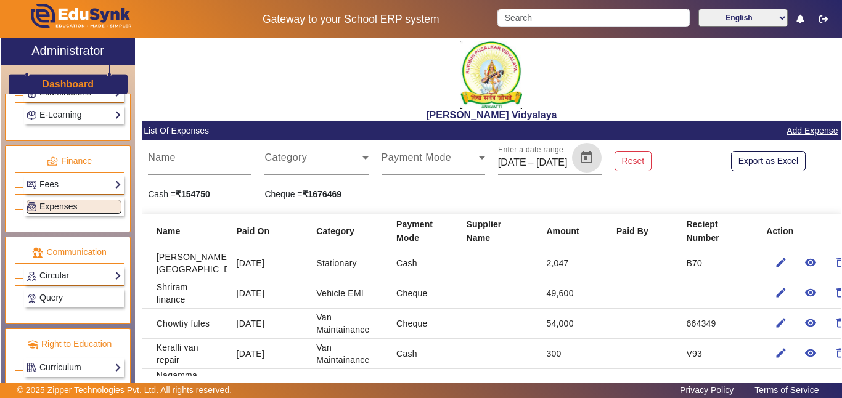
click at [572, 143] on button "Open calendar" at bounding box center [587, 158] width 30 height 30
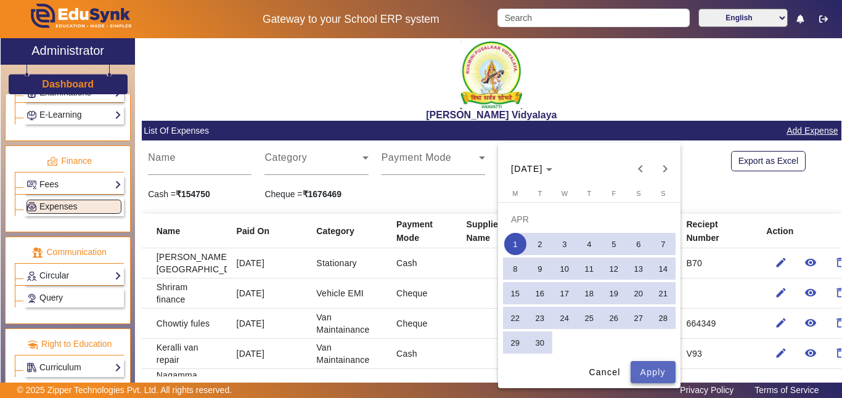
click at [661, 369] on span "Apply" at bounding box center [653, 372] width 25 height 13
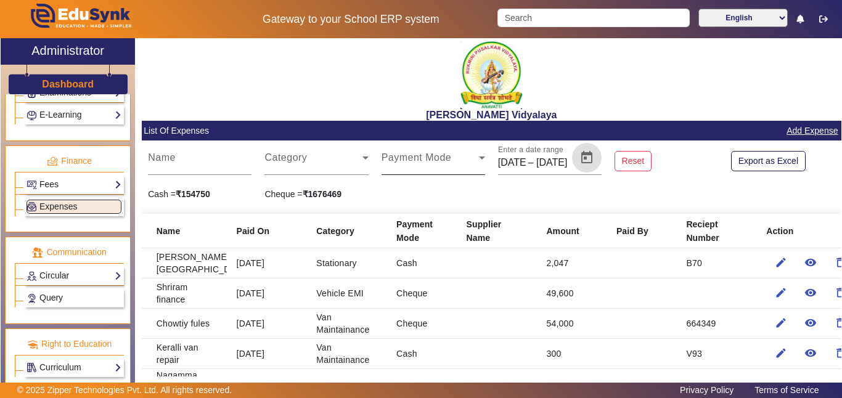
click at [432, 160] on span at bounding box center [430, 162] width 97 height 15
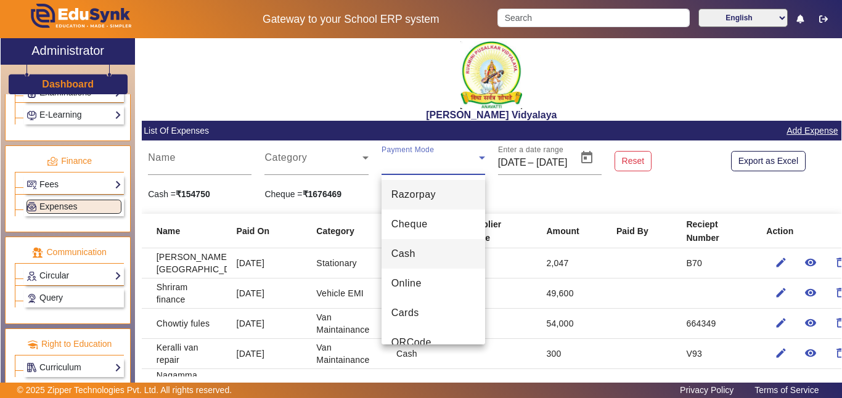
click at [419, 247] on mat-option "Cash" at bounding box center [434, 254] width 104 height 30
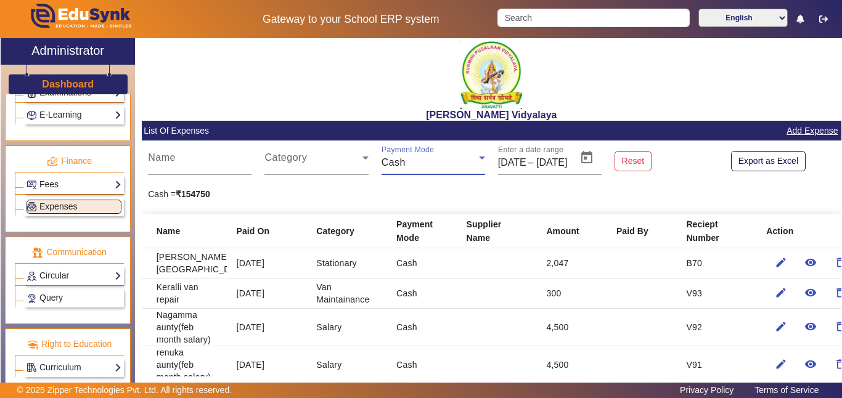
click at [434, 163] on div "Cash" at bounding box center [430, 162] width 97 height 15
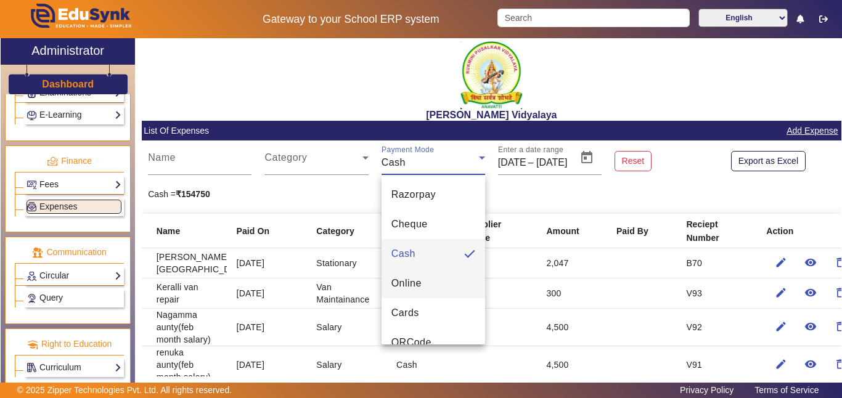
click at [415, 275] on mat-option "Online" at bounding box center [434, 284] width 104 height 30
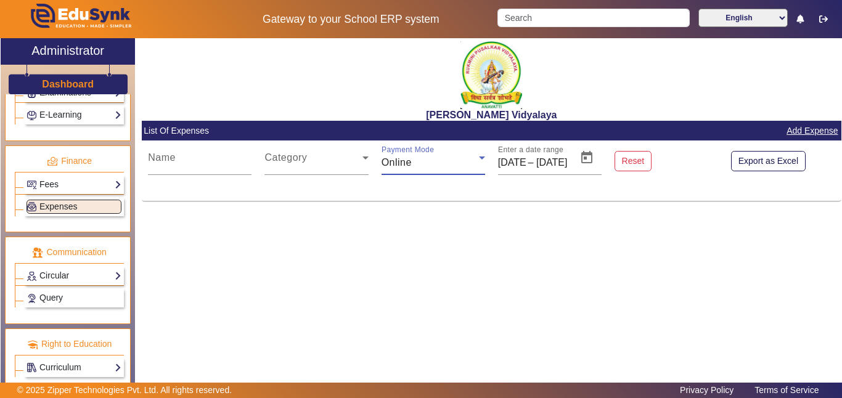
click at [439, 165] on div "Online" at bounding box center [430, 162] width 97 height 15
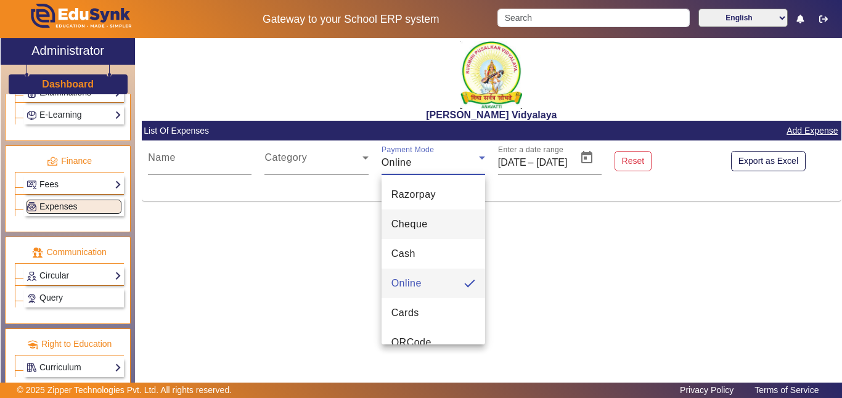
click at [432, 231] on mat-option "Cheque" at bounding box center [434, 225] width 104 height 30
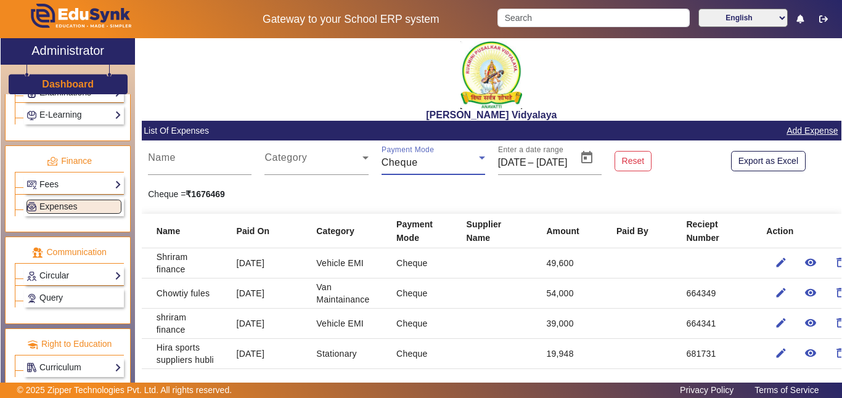
click at [441, 166] on div "Cheque" at bounding box center [430, 162] width 97 height 15
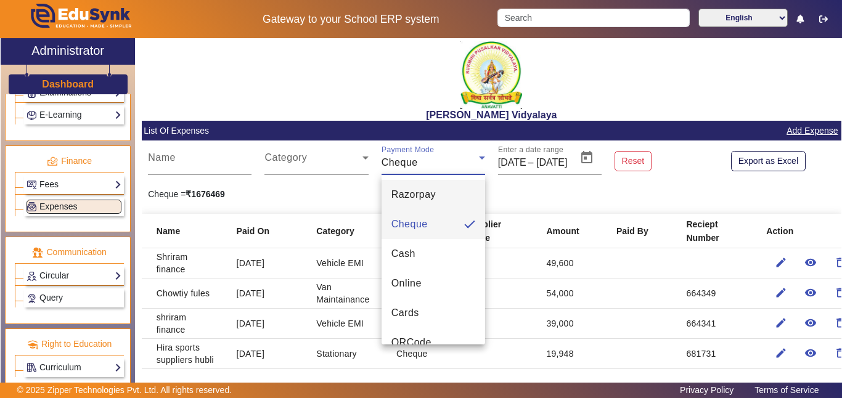
click at [428, 189] on span "Razorpay" at bounding box center [413, 194] width 44 height 15
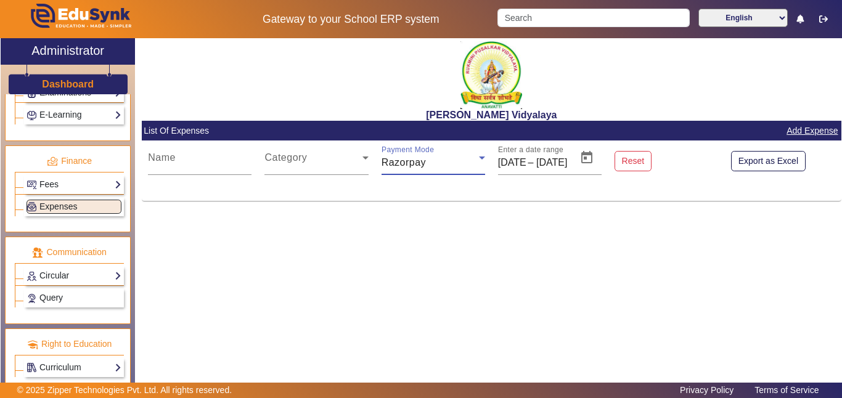
click at [440, 161] on div "Razorpay" at bounding box center [430, 162] width 97 height 15
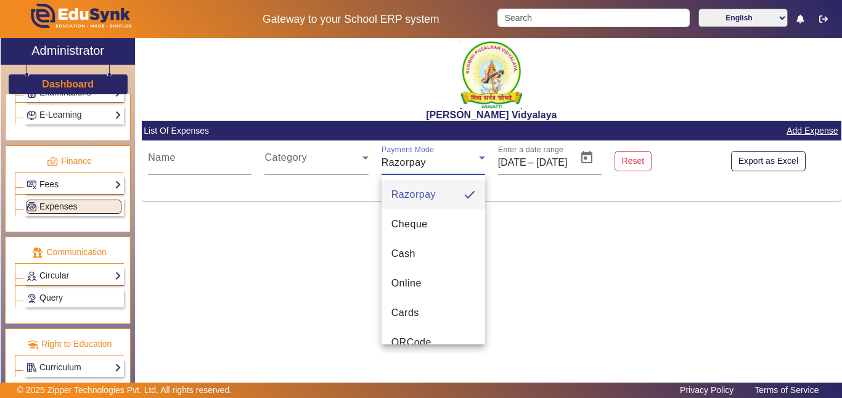
click at [530, 197] on div at bounding box center [421, 199] width 842 height 398
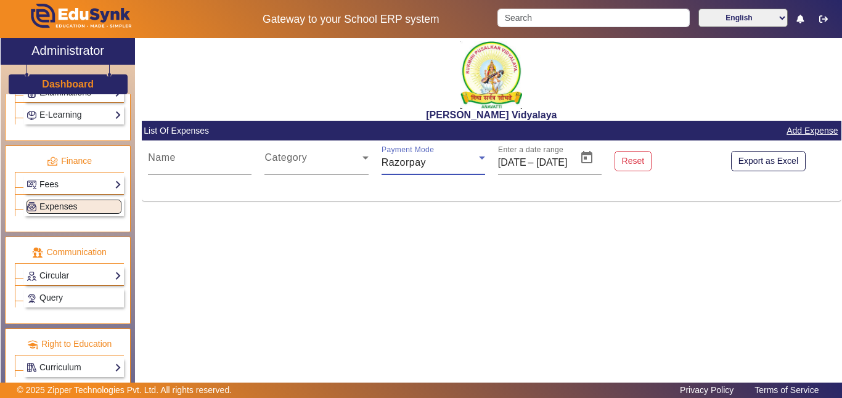
click at [441, 157] on div "Razorpay" at bounding box center [430, 162] width 97 height 15
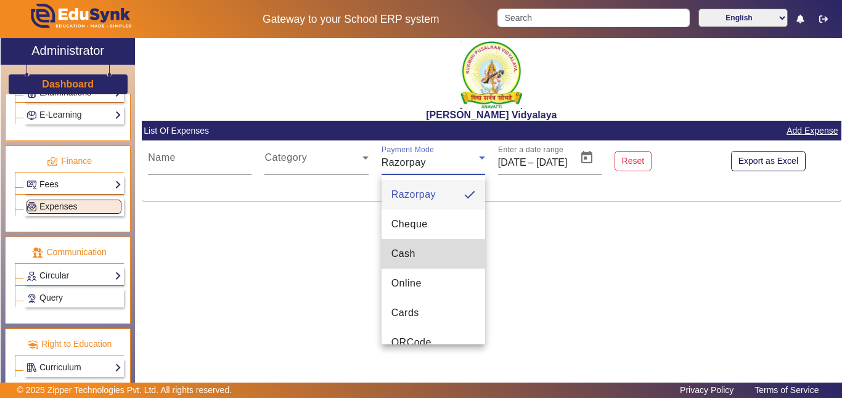
click at [414, 259] on span "Cash" at bounding box center [403, 254] width 24 height 15
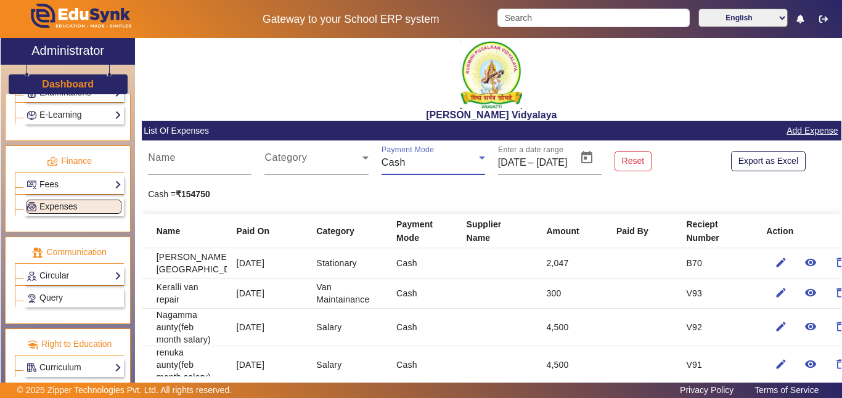
click at [423, 165] on div "Cash" at bounding box center [430, 162] width 97 height 15
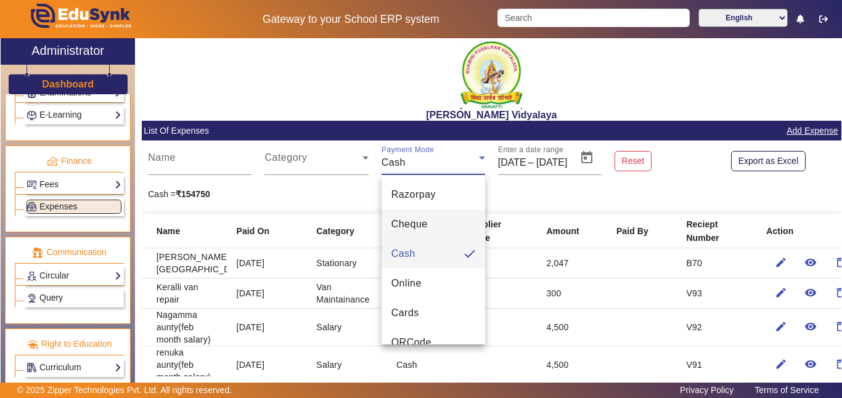
click at [425, 229] on span "Cheque" at bounding box center [409, 224] width 36 height 15
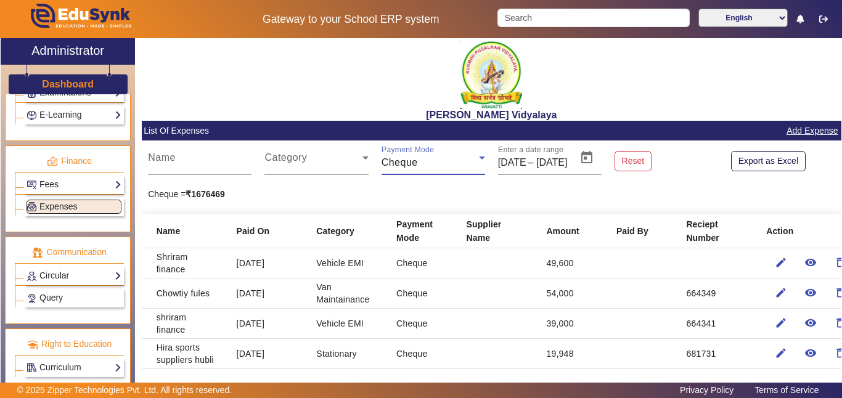
click at [837, 38] on div "[PERSON_NAME] Vidyalaya" at bounding box center [492, 79] width 700 height 83
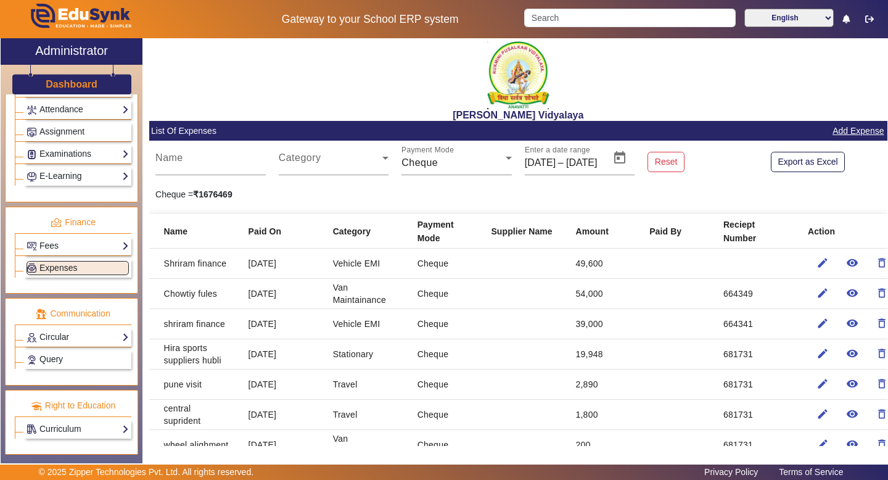
scroll to position [544, 0]
